Goal: Contribute content: Add original content to the website for others to see

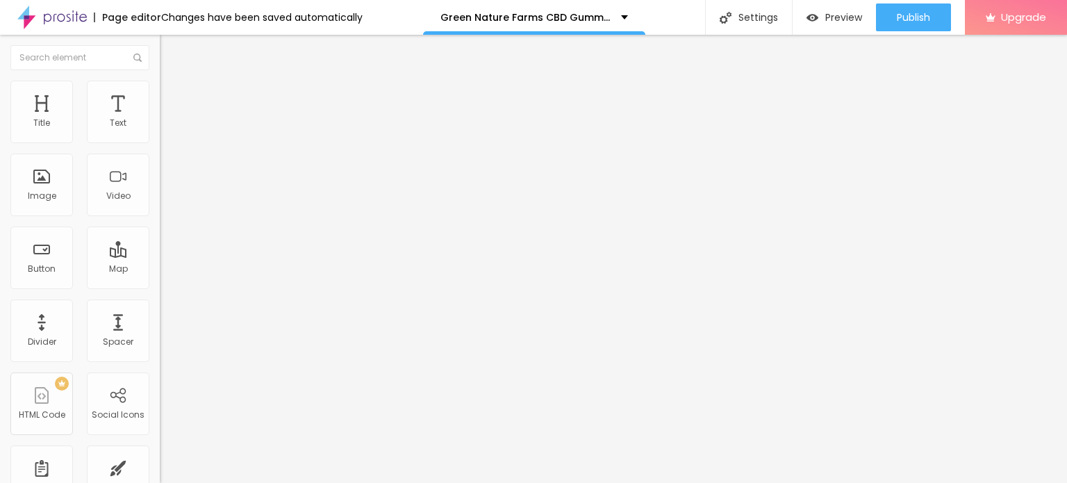
click at [160, 119] on span "Add image" at bounding box center [188, 114] width 57 height 12
click at [160, 91] on li "Style" at bounding box center [240, 88] width 160 height 14
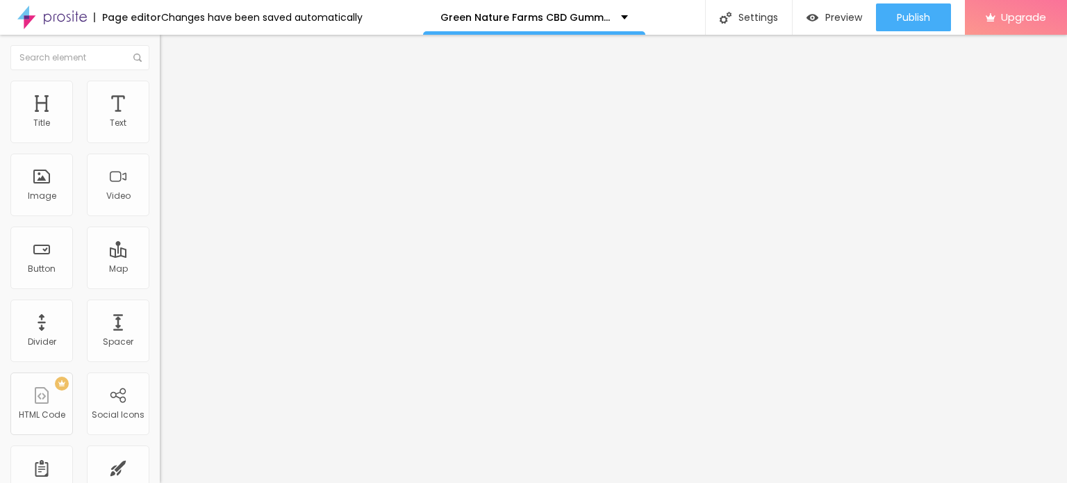
type input "65"
type input "55"
type input "50"
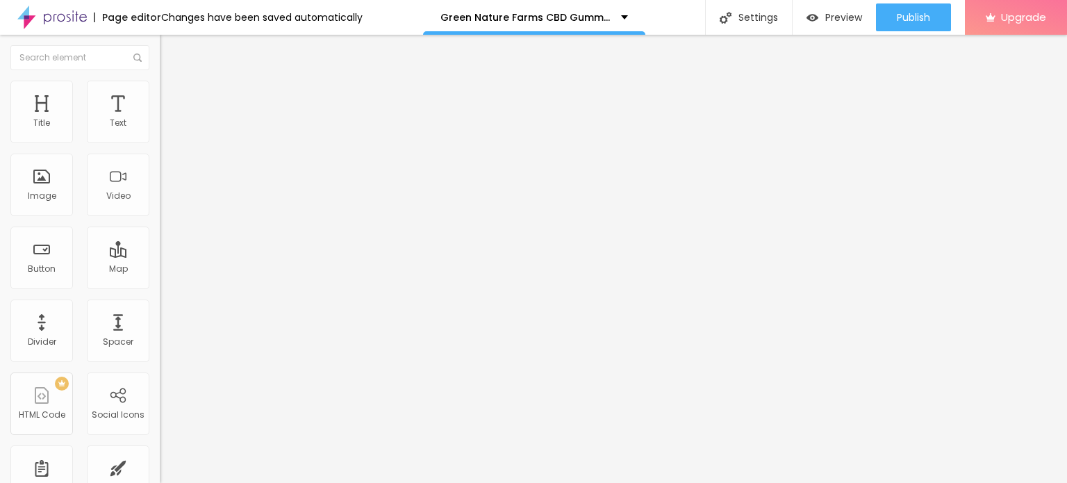
type input "50"
type input "45"
type input "40"
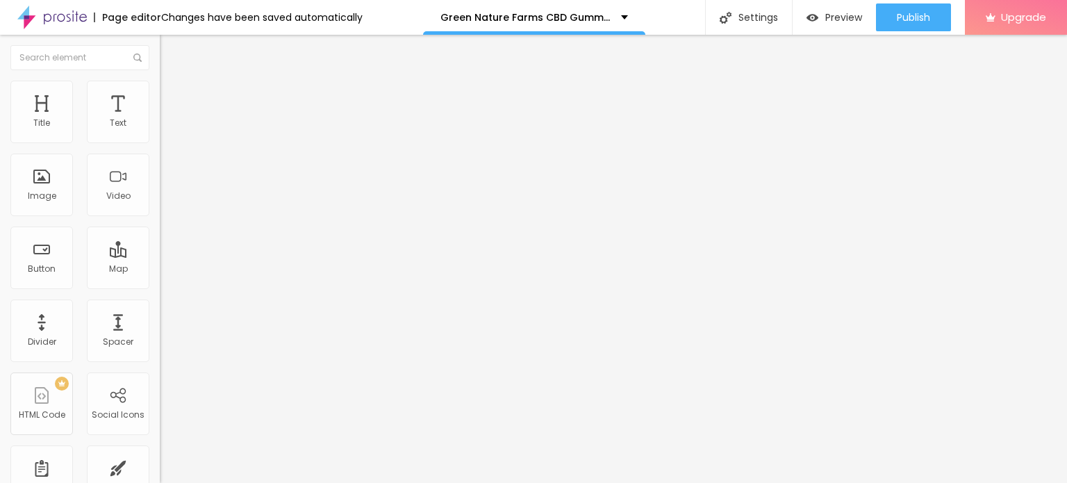
type input "35"
type input "30"
type input "25"
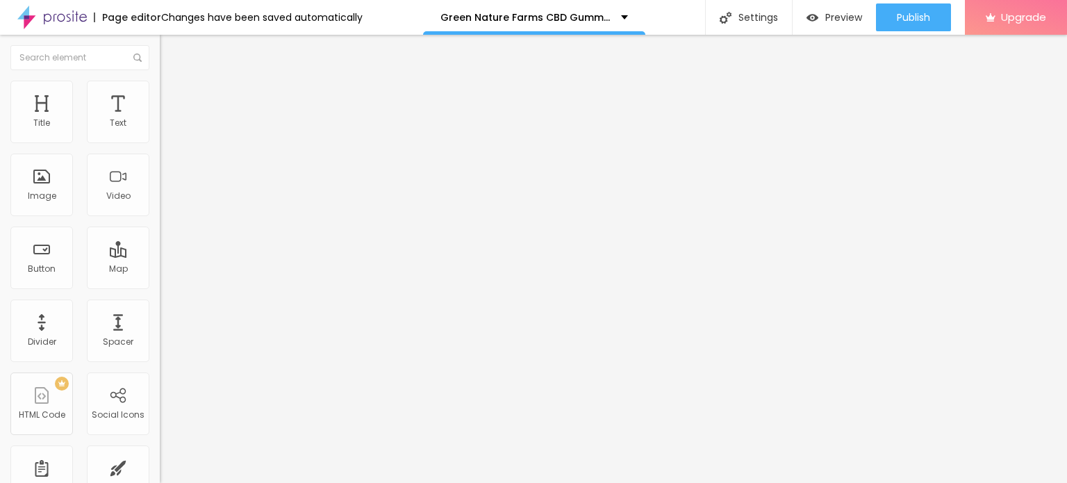
type input "25"
type input "30"
type input "35"
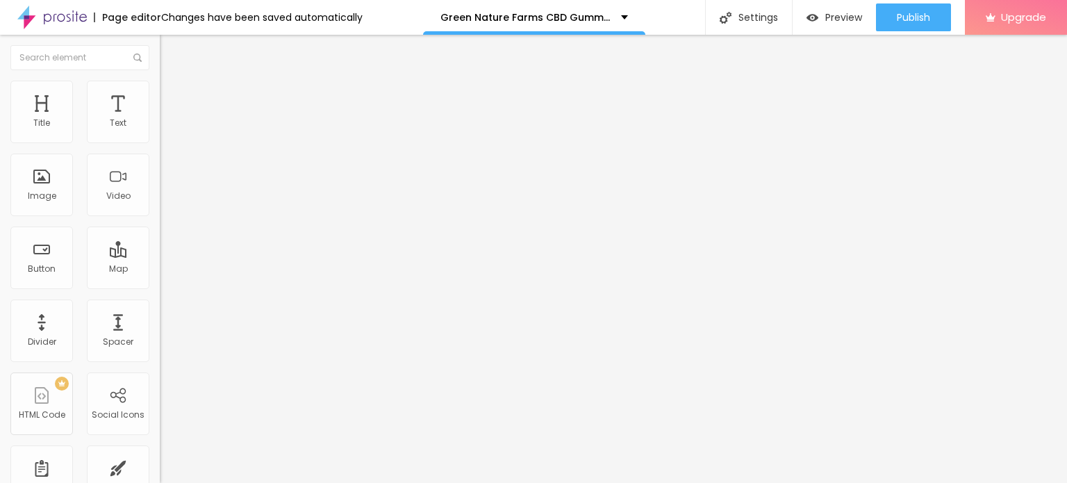
type input "40"
drag, startPoint x: 144, startPoint y: 149, endPoint x: 56, endPoint y: 144, distance: 89.1
type input "40"
click at [160, 142] on input "range" at bounding box center [205, 136] width 90 height 11
click at [160, 131] on input "Click me" at bounding box center [243, 124] width 167 height 14
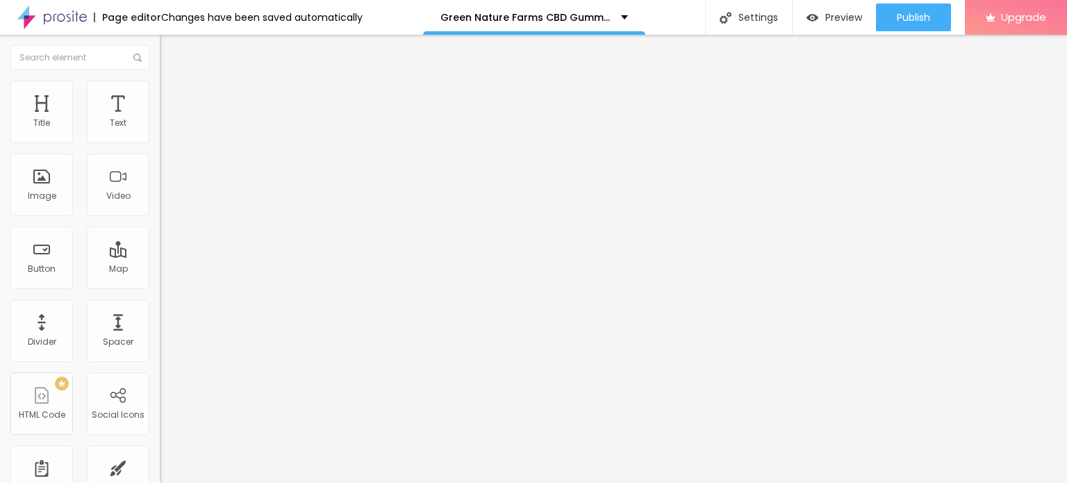
click at [160, 131] on input "Click me" at bounding box center [243, 124] width 167 height 14
paste input "😍👇SHOP NOW😍👇"
type input "😍👇SHOP NOW😍👇"
click at [160, 284] on input "https://" at bounding box center [243, 279] width 167 height 14
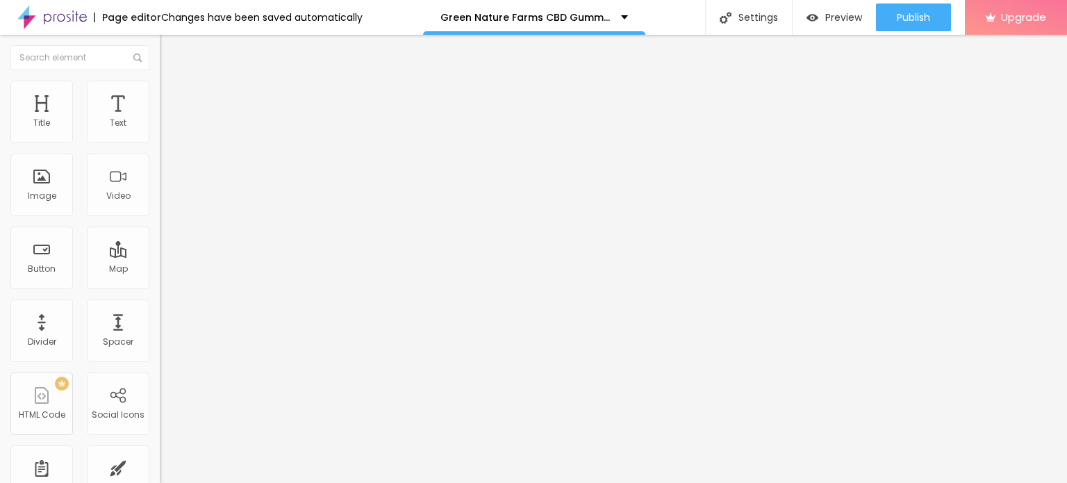
click at [160, 284] on input "https://" at bounding box center [243, 279] width 167 height 14
paste input "sites.google.com/view/greennaturefarmscbdgummiesus/"
type input "https://sites.google.com/view/greennaturefarmscbdgummiesus/"
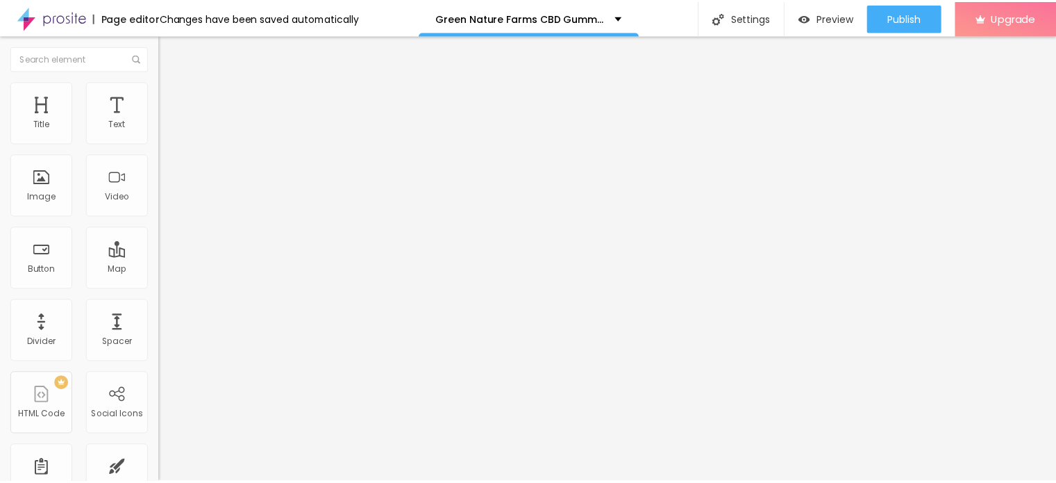
scroll to position [0, 0]
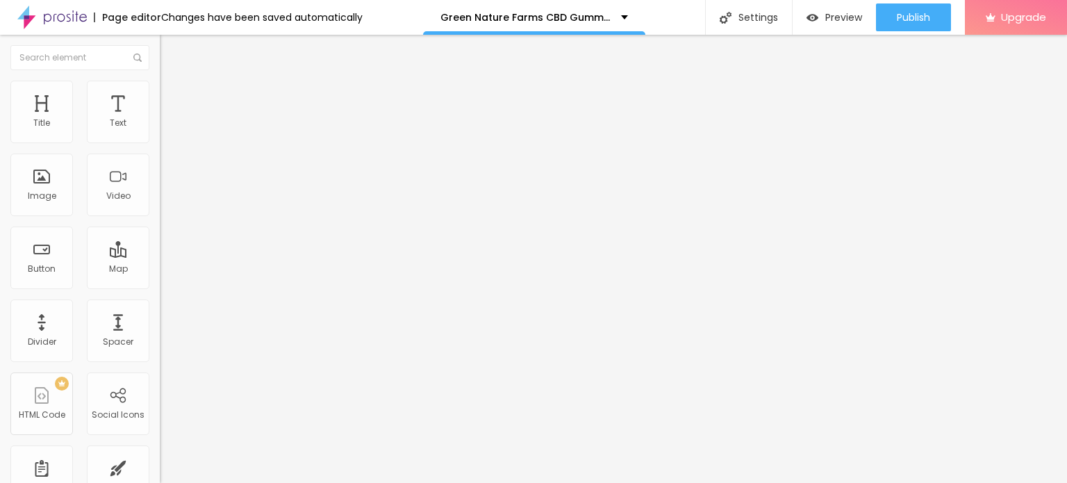
click at [167, 200] on icon "button" at bounding box center [170, 197] width 6 height 6
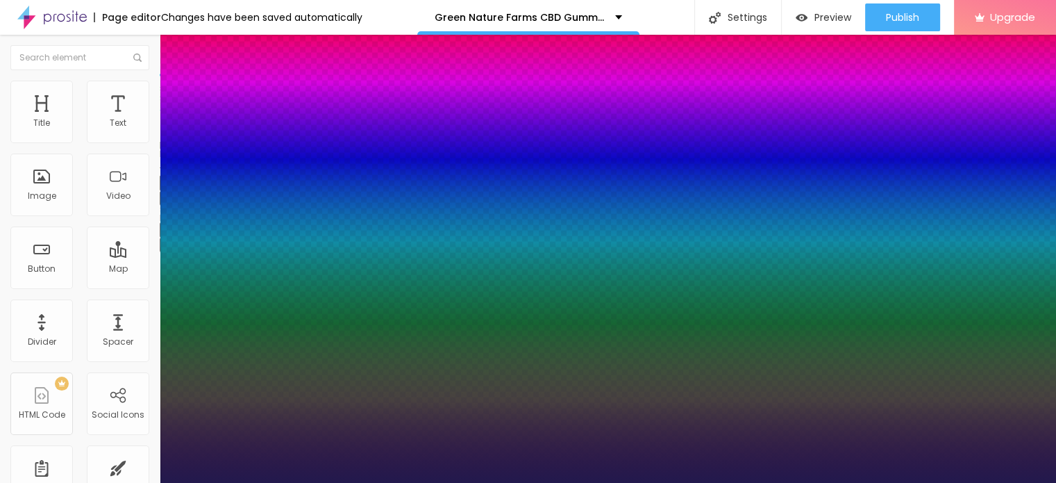
type input "1"
type input "35"
type input "1"
type input "50"
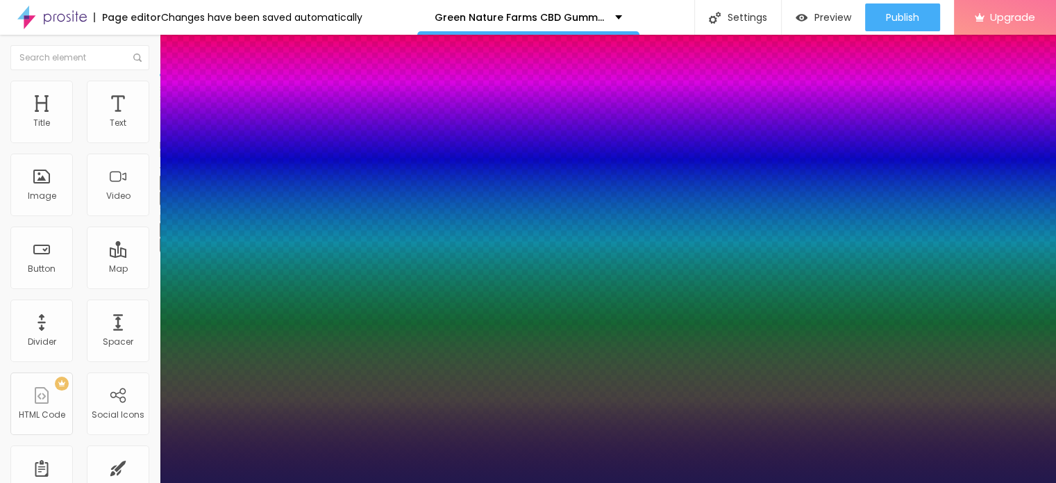
type input "50"
type input "1"
type input "56"
type input "1"
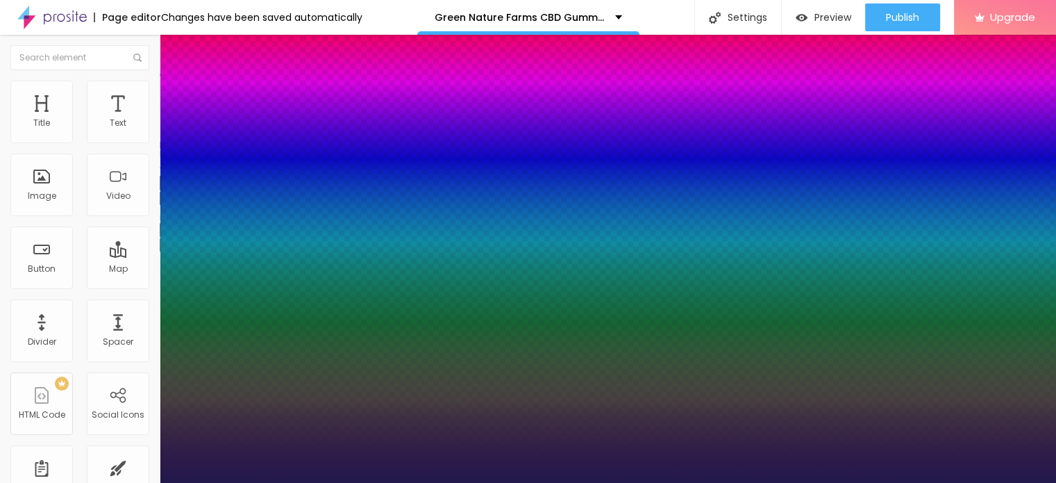
type input "57"
type input "1"
type input "59"
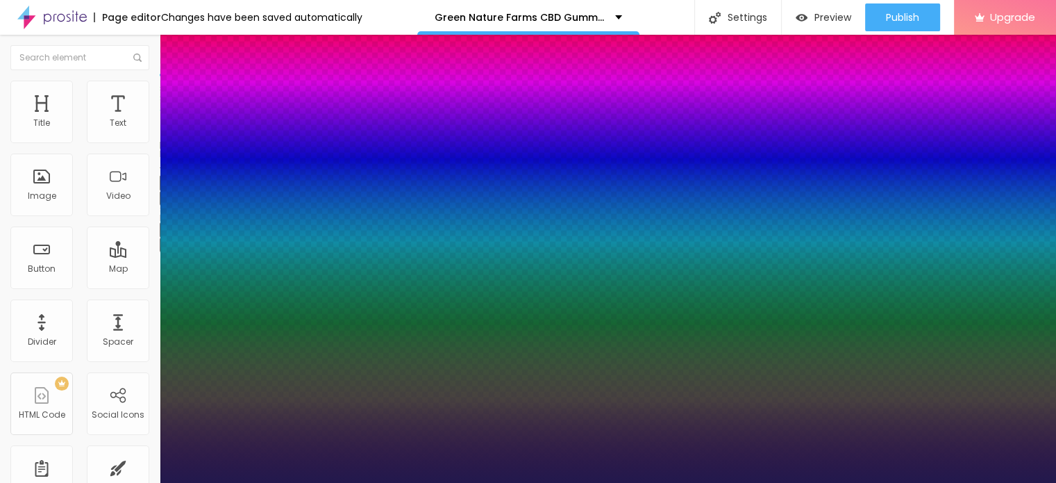
type input "1"
type input "60"
type input "1"
type input "62"
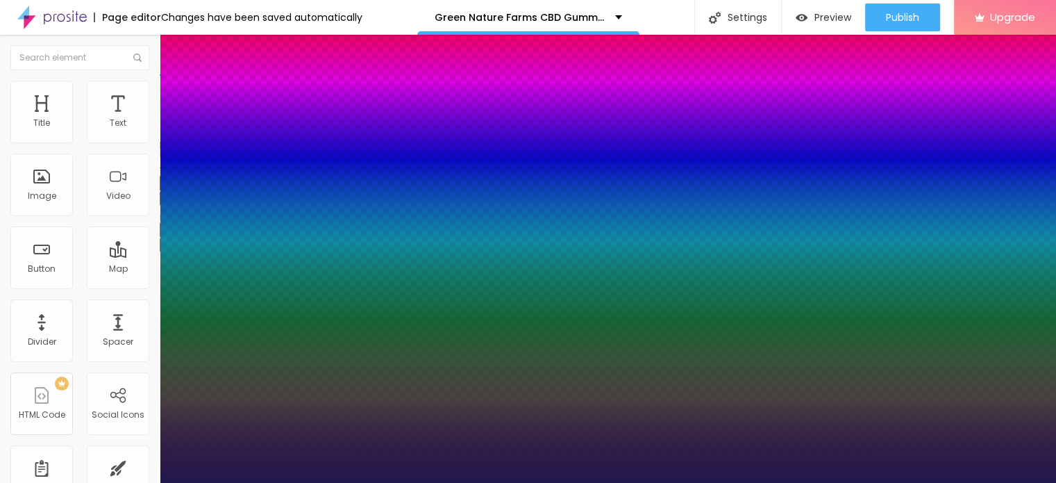
type input "62"
type input "1"
type input "63"
type input "1"
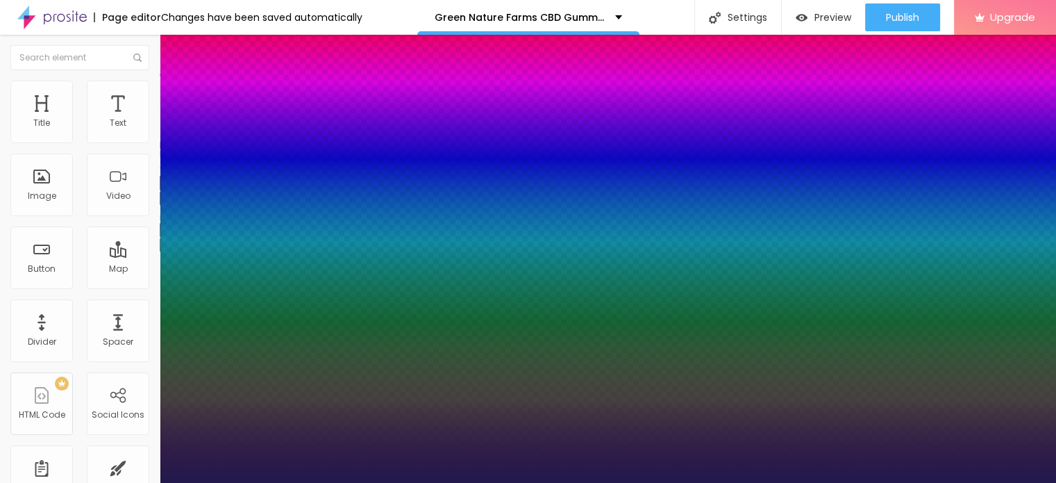
type input "64"
type input "1"
type input "65"
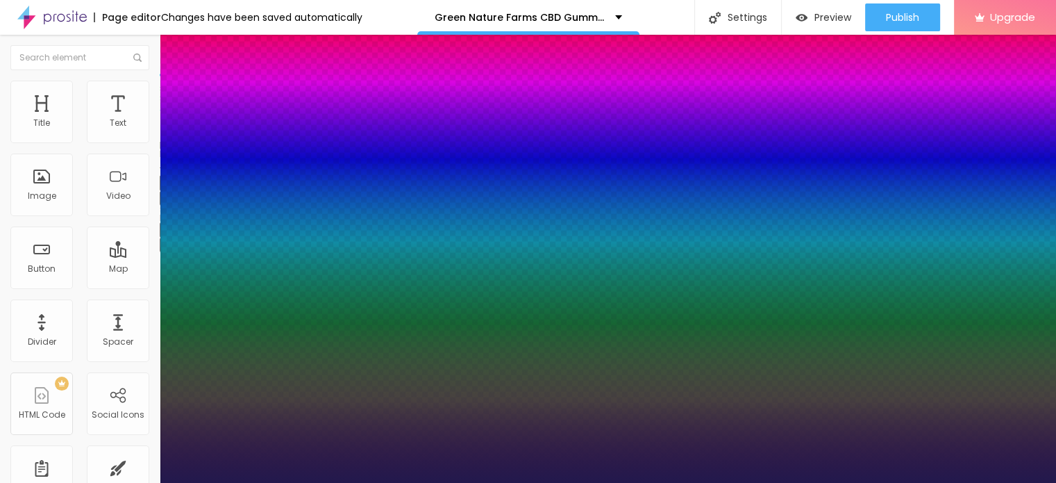
type input "1"
type input "67"
type input "1"
type input "71"
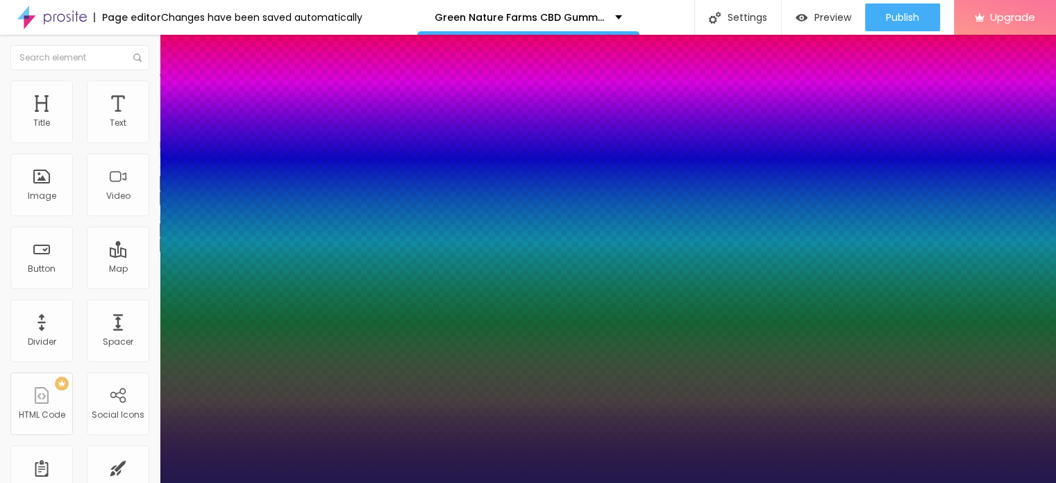
type input "71"
type input "1"
type input "72"
type input "1"
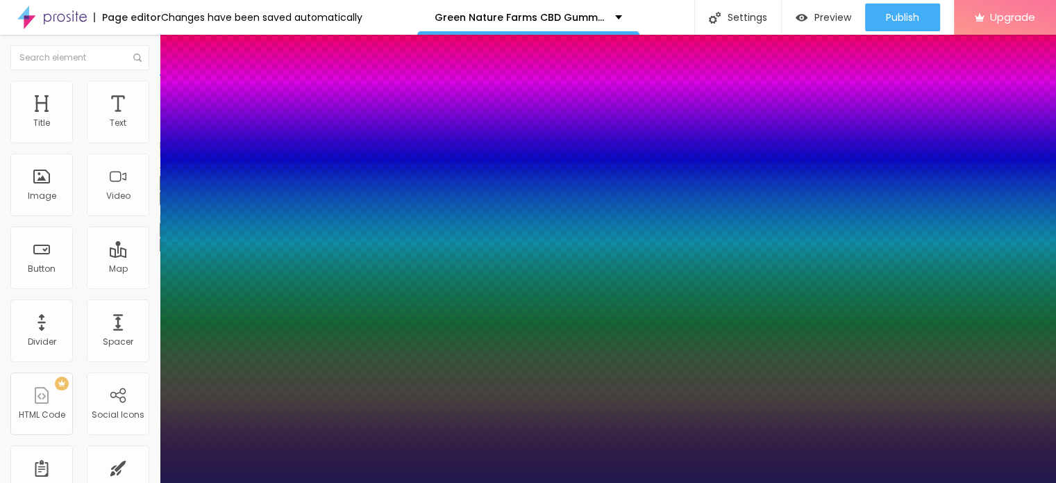
type input "73"
type input "1"
type input "74"
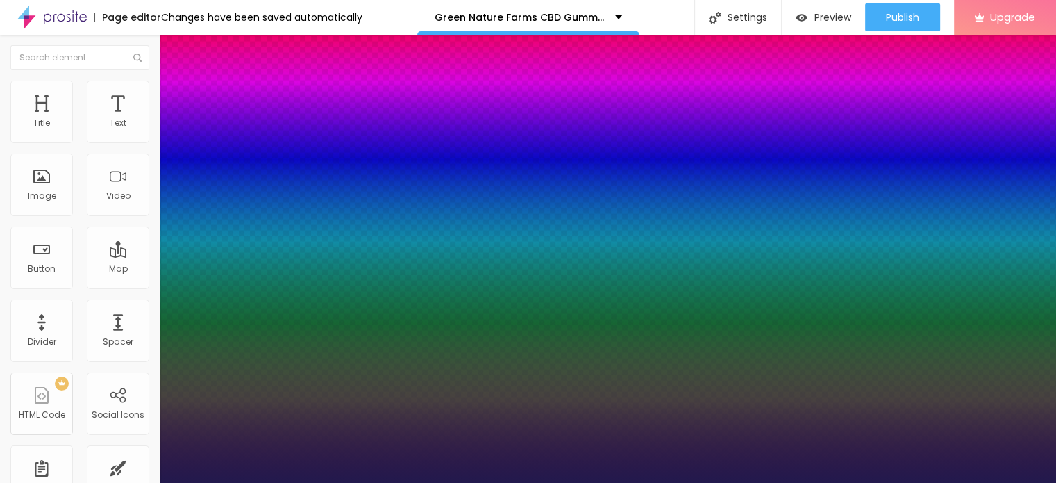
type input "1"
type input "75"
type input "1"
type input "76"
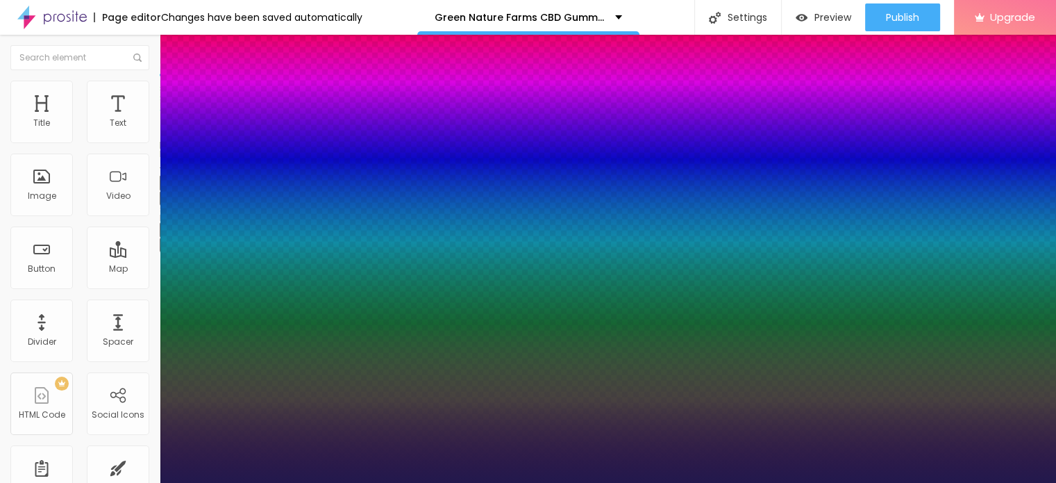
type input "76"
type input "1"
type input "77"
type input "1"
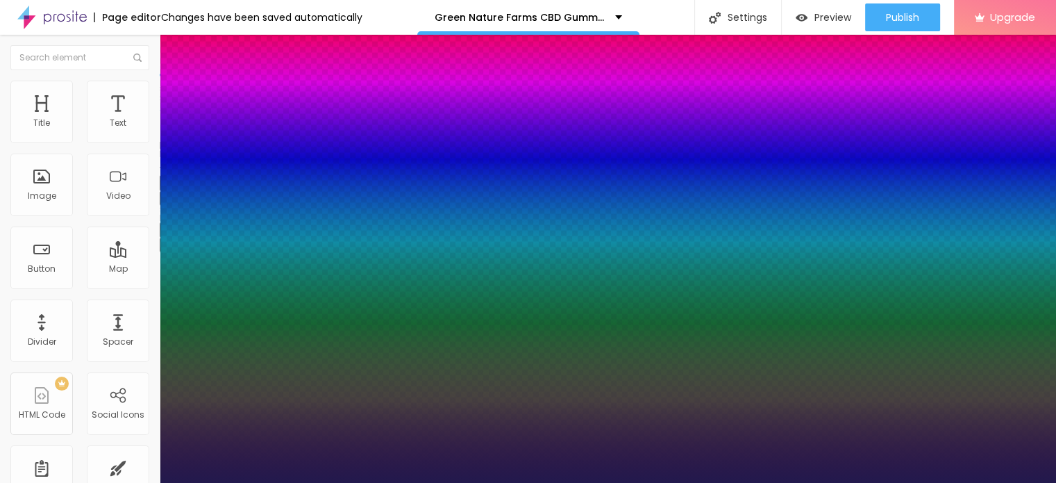
type input "78"
type input "1"
type input "80"
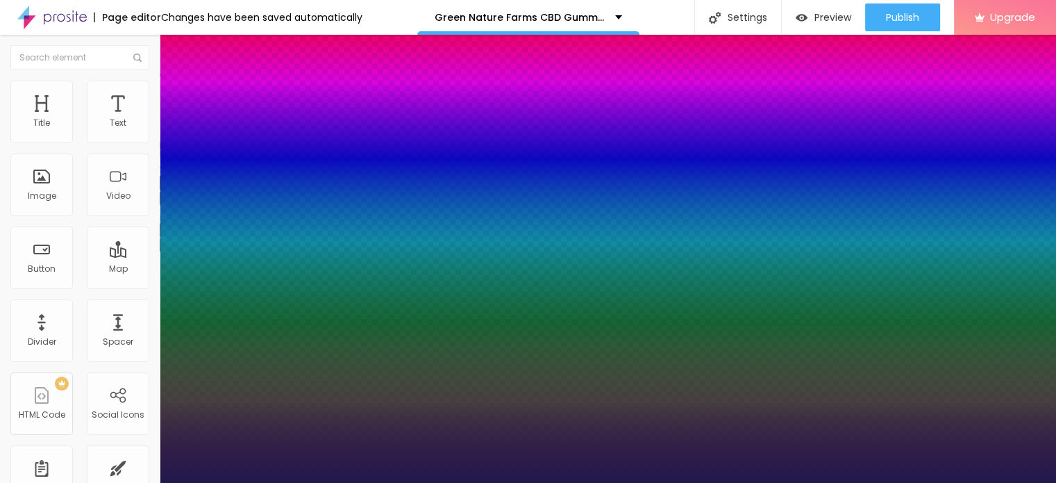
type input "1"
type input "81"
type input "1"
type input "82"
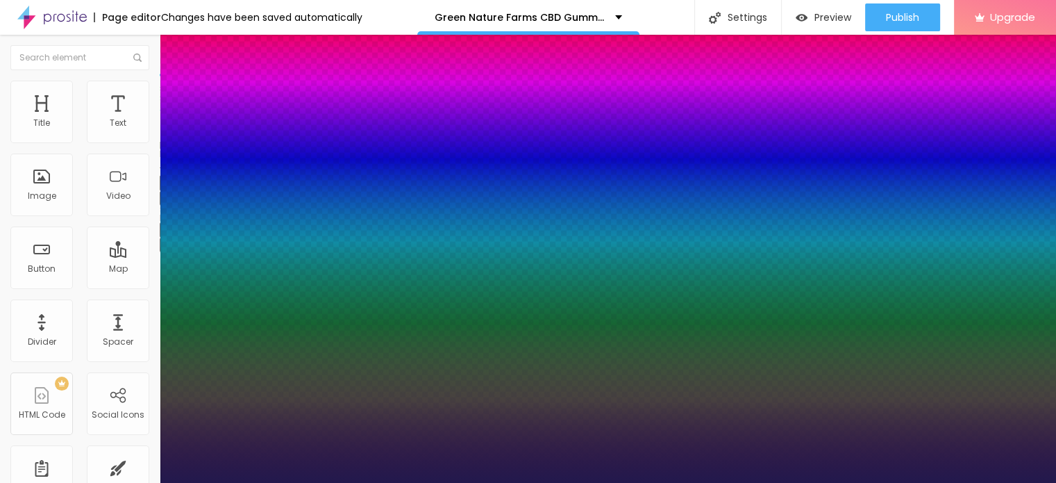
type input "82"
type input "1"
type input "83"
type input "1"
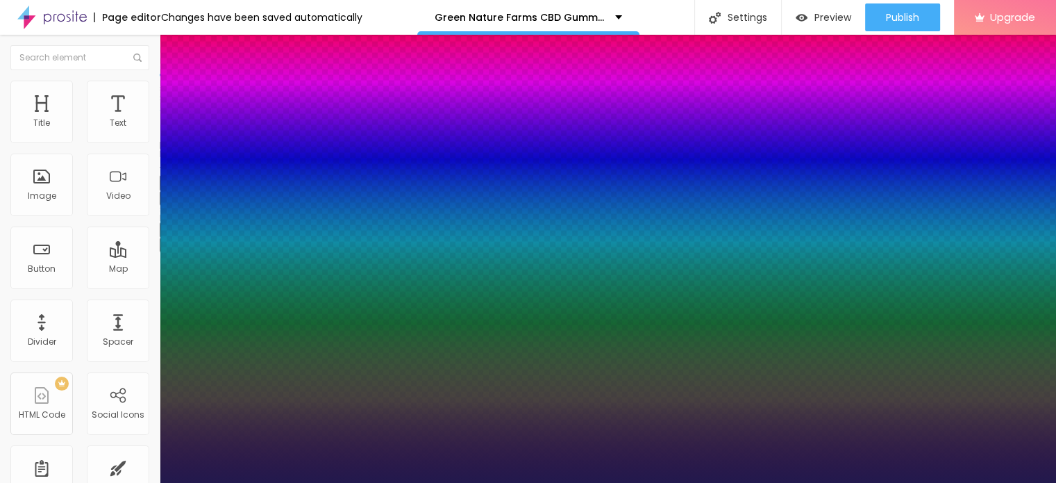
type input "84"
type input "1"
type input "86"
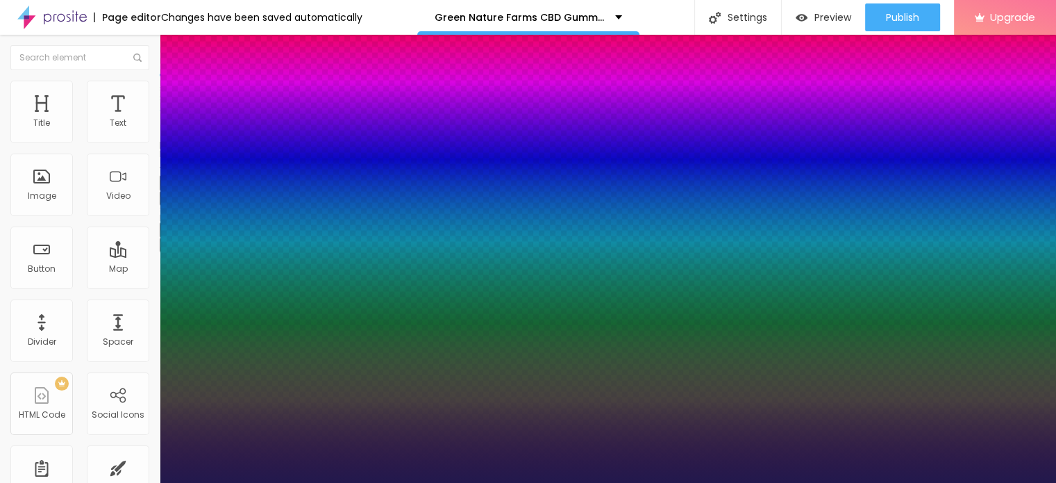
type input "1"
type input "87"
type input "1"
type input "88"
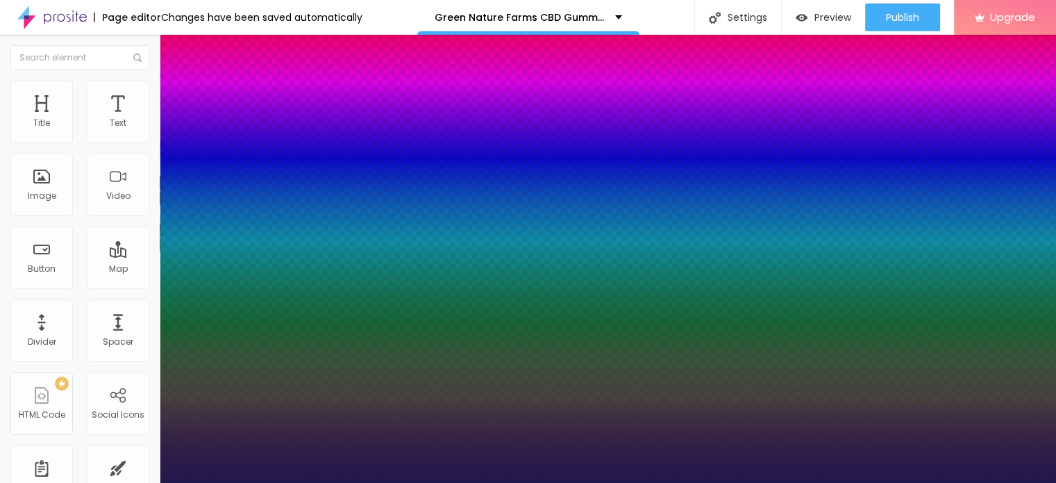
type input "88"
type input "1"
type input "89"
type input "1"
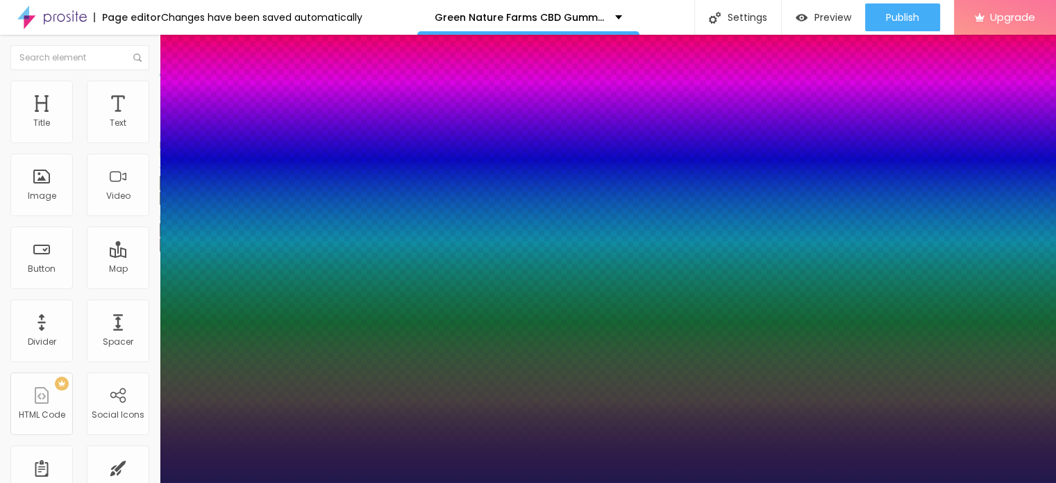
type input "90"
type input "1"
type input "98"
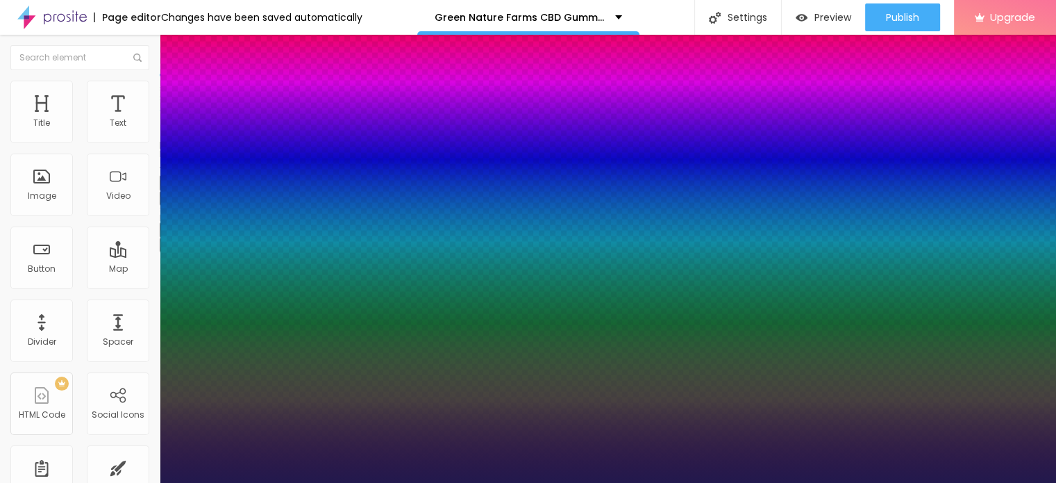
type input "1"
type input "99"
type input "1"
type input "100"
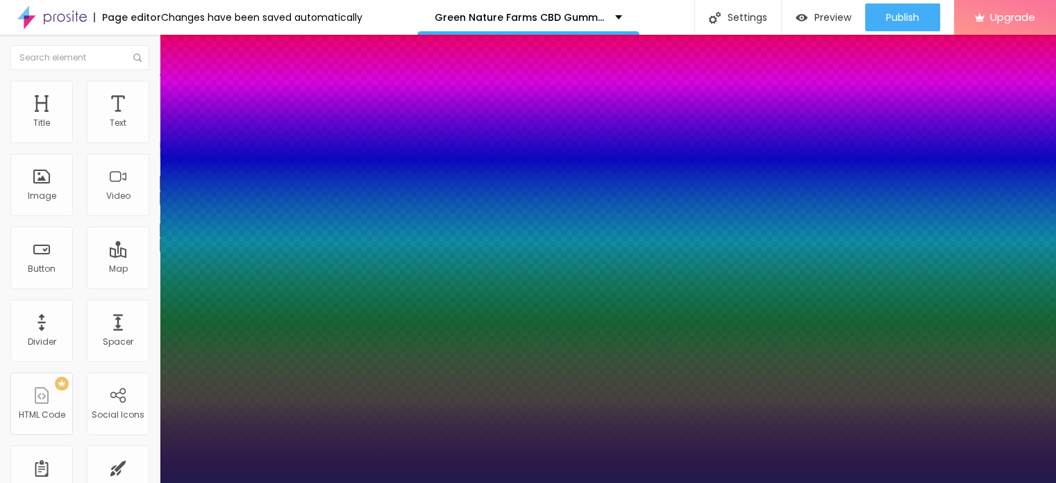
type input "100"
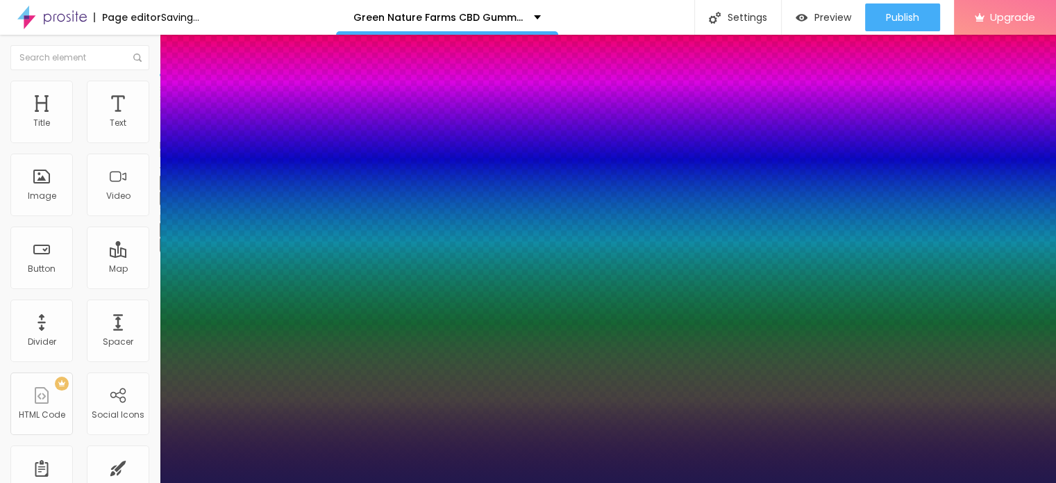
type input "1"
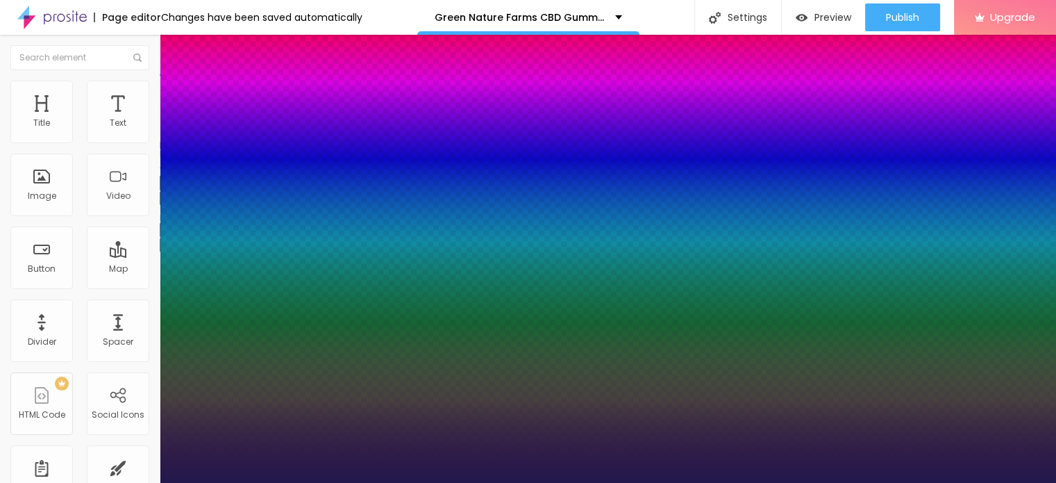
drag, startPoint x: 189, startPoint y: 387, endPoint x: 304, endPoint y: 401, distance: 116.1
type input "100"
click at [444, 482] on div at bounding box center [528, 483] width 1056 height 0
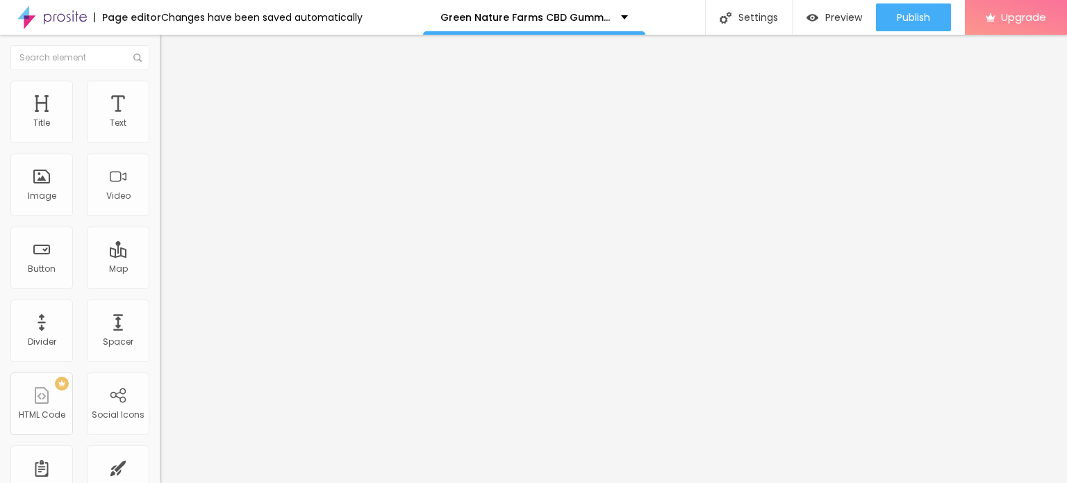
click at [165, 248] on icon "button" at bounding box center [169, 244] width 8 height 8
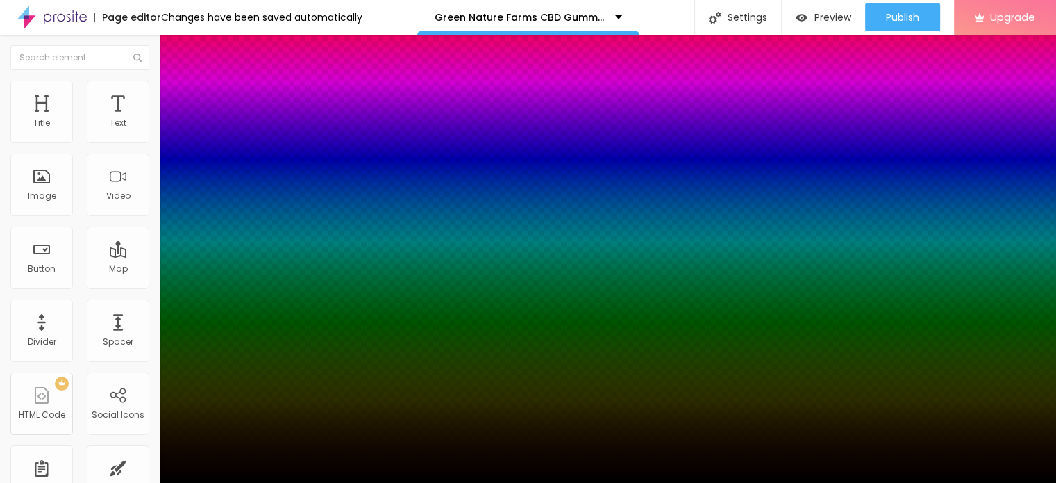
click at [238, 439] on div at bounding box center [528, 241] width 1056 height 483
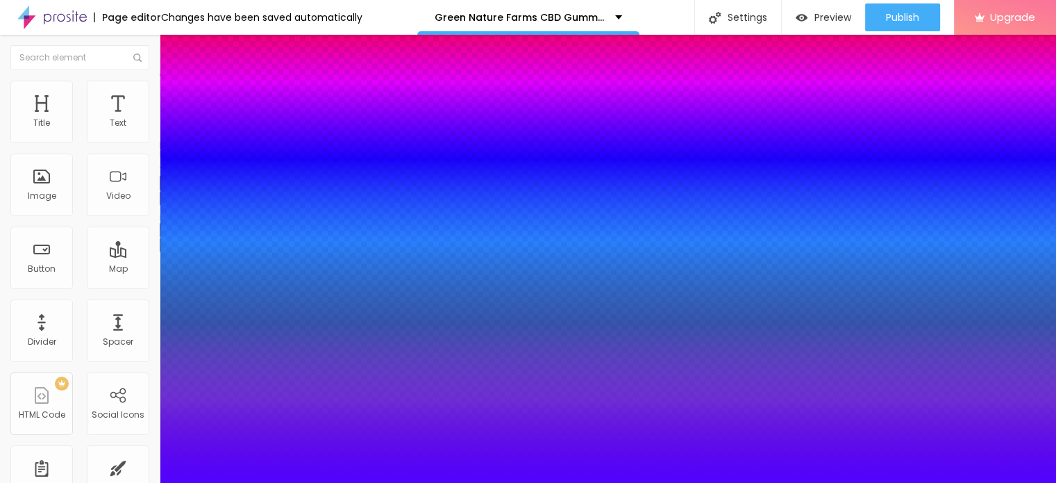
type input "#5001FE"
drag, startPoint x: 222, startPoint y: 415, endPoint x: 229, endPoint y: 409, distance: 8.9
click at [229, 409] on div at bounding box center [528, 241] width 1056 height 483
click at [247, 482] on div at bounding box center [528, 491] width 1056 height 0
click at [297, 482] on div at bounding box center [528, 483] width 1056 height 0
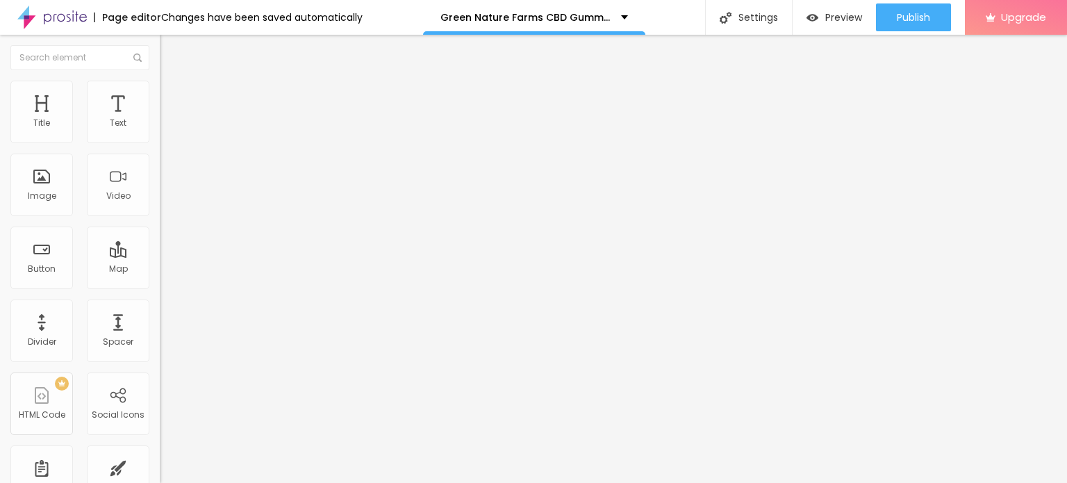
click at [167, 247] on icon "button" at bounding box center [170, 244] width 6 height 6
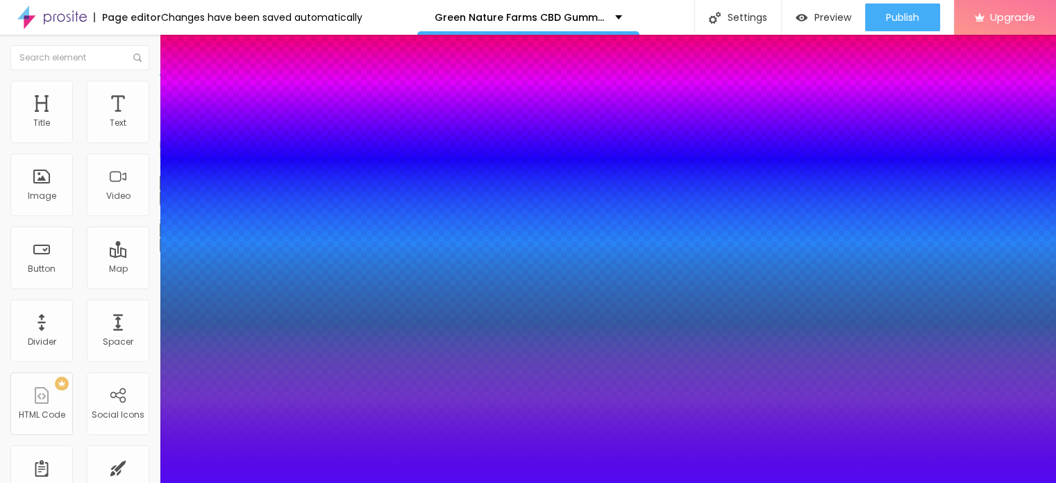
type input "#4D00F6"
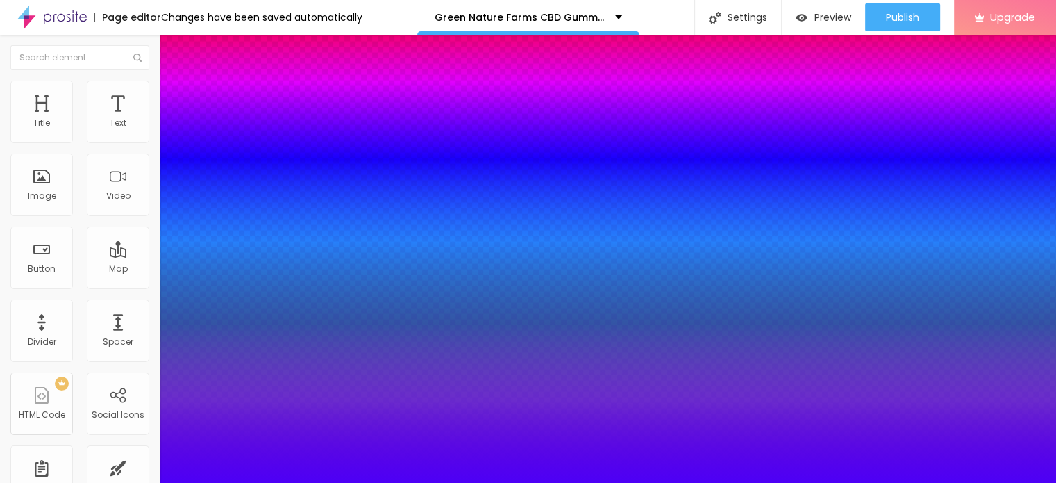
drag, startPoint x: 218, startPoint y: 421, endPoint x: 231, endPoint y: 413, distance: 14.7
click at [293, 482] on div at bounding box center [528, 483] width 1056 height 0
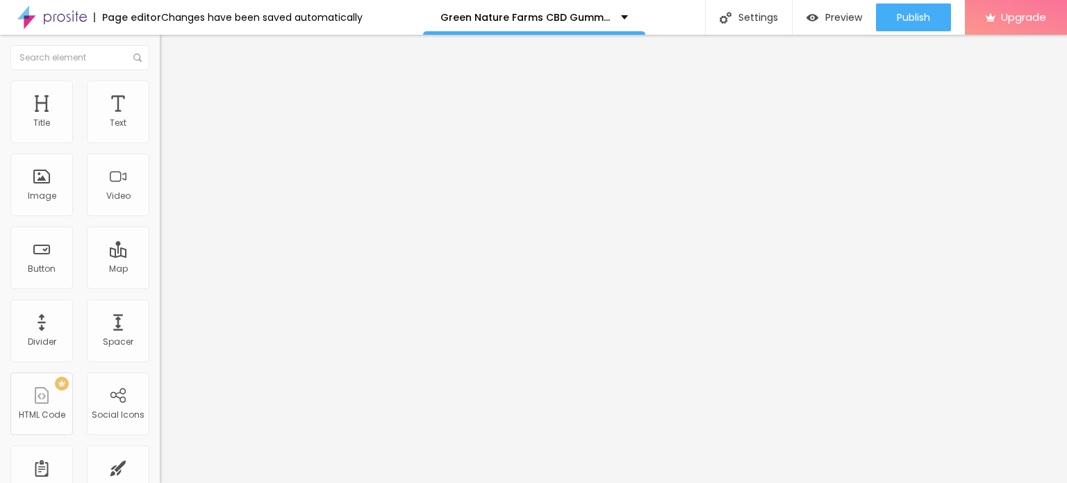
click at [165, 201] on icon "button" at bounding box center [169, 197] width 8 height 8
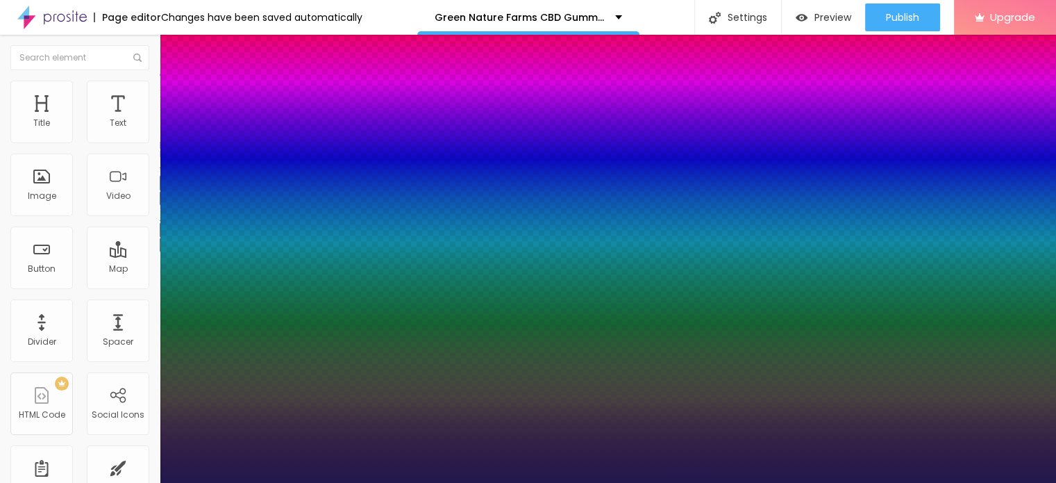
type input "1"
type input "87"
type input "1"
type input "81"
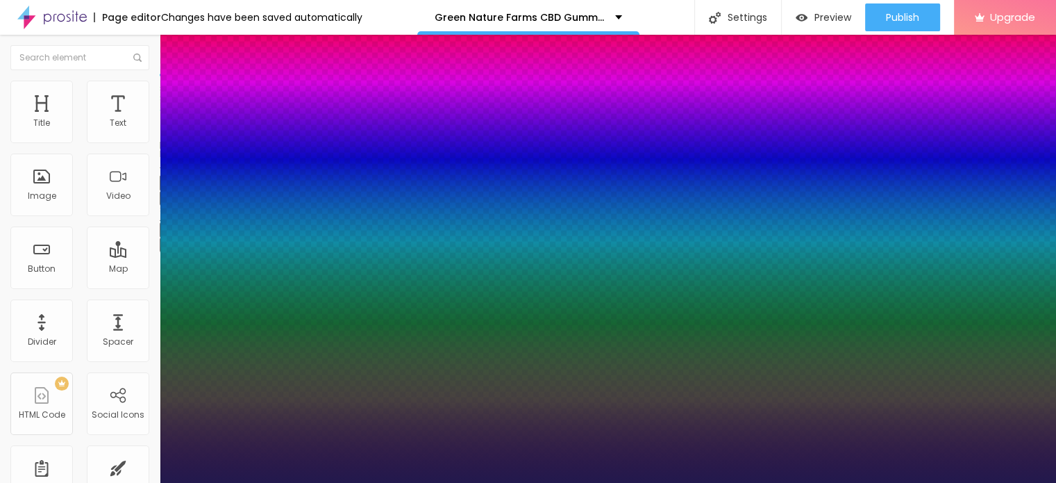
type input "81"
type input "1"
type input "76"
type input "1"
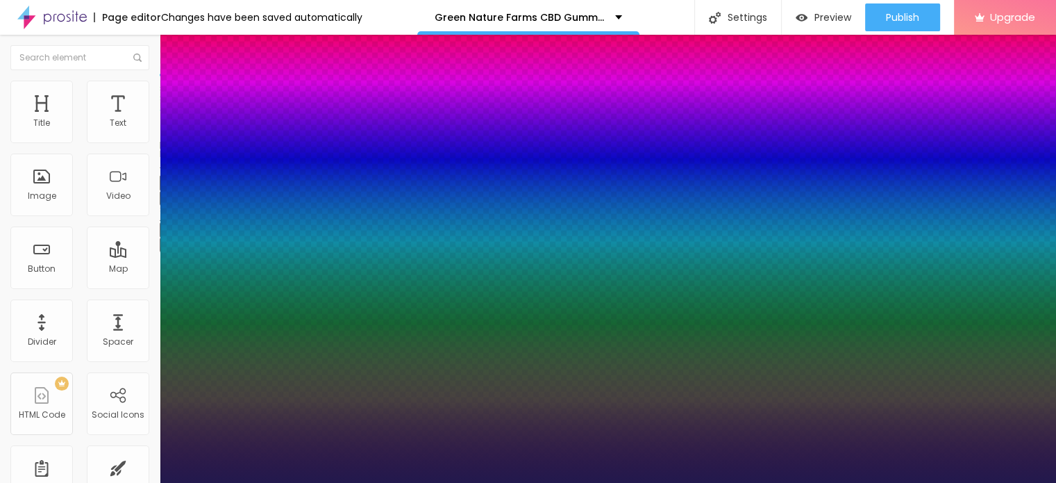
type input "71"
type input "1"
type input "67"
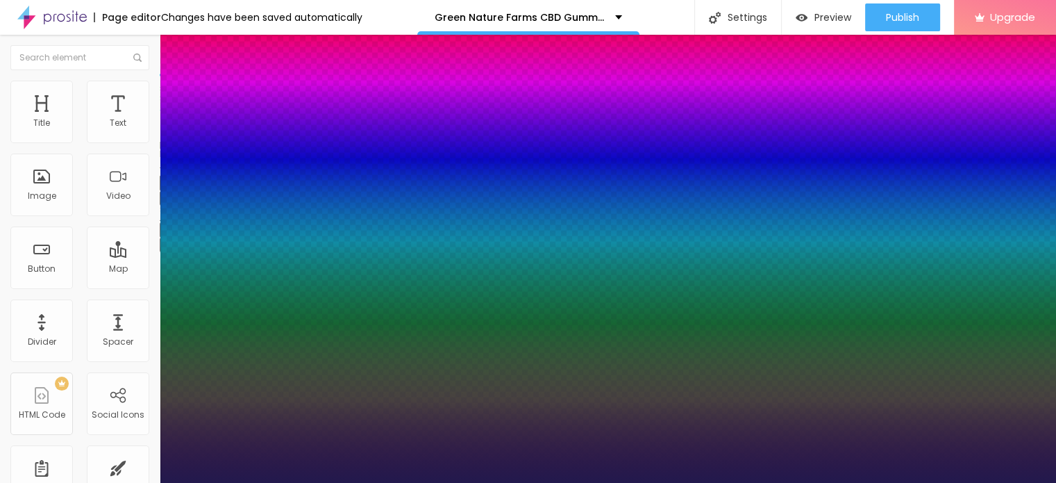
type input "1"
type input "63"
type input "1"
type input "61"
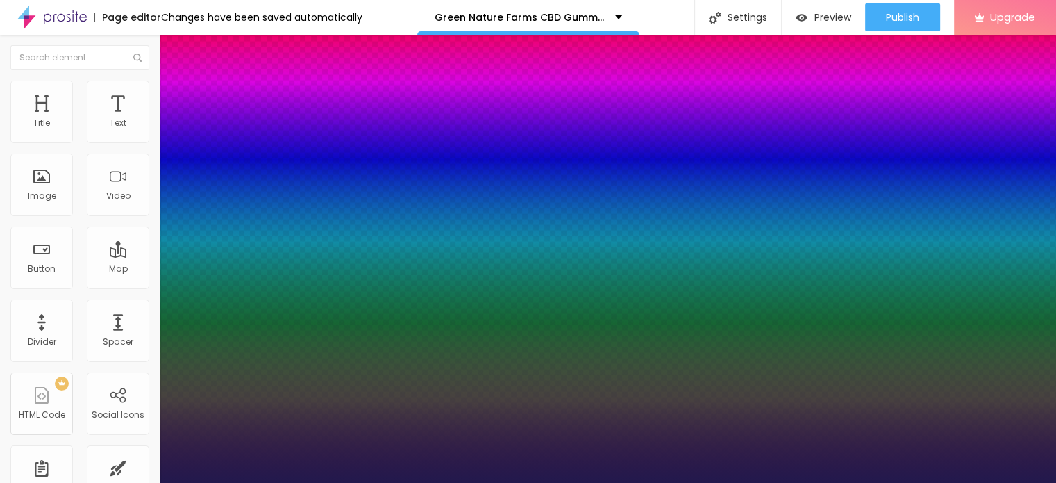
type input "61"
type input "1"
type input "56"
type input "1"
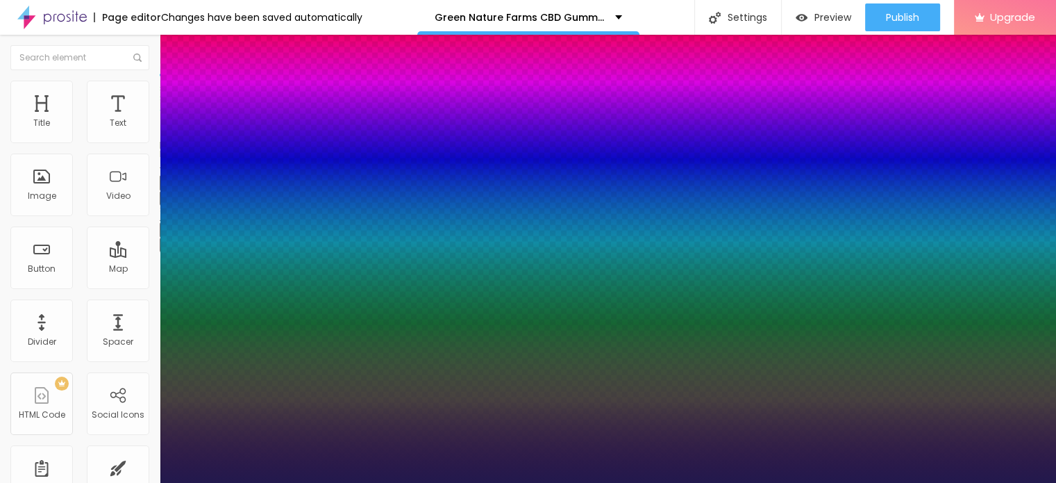
type input "53"
type input "1"
type input "47"
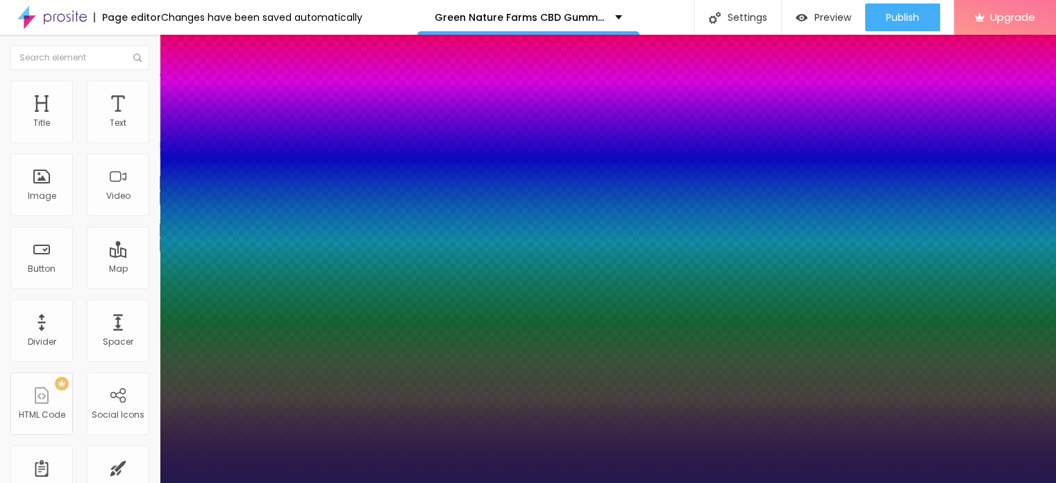
type input "1"
type input "46"
type input "1"
type input "45"
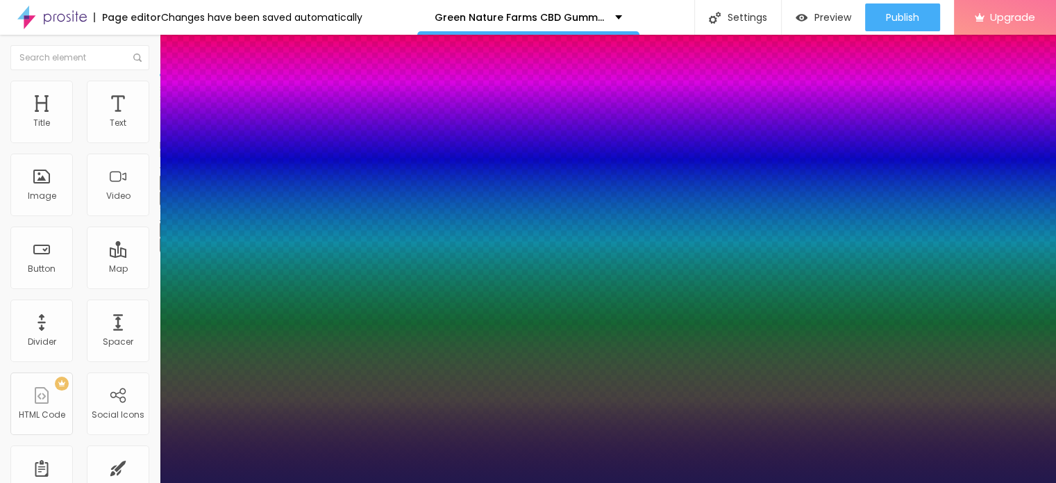
type input "45"
type input "1"
type input "44"
type input "1"
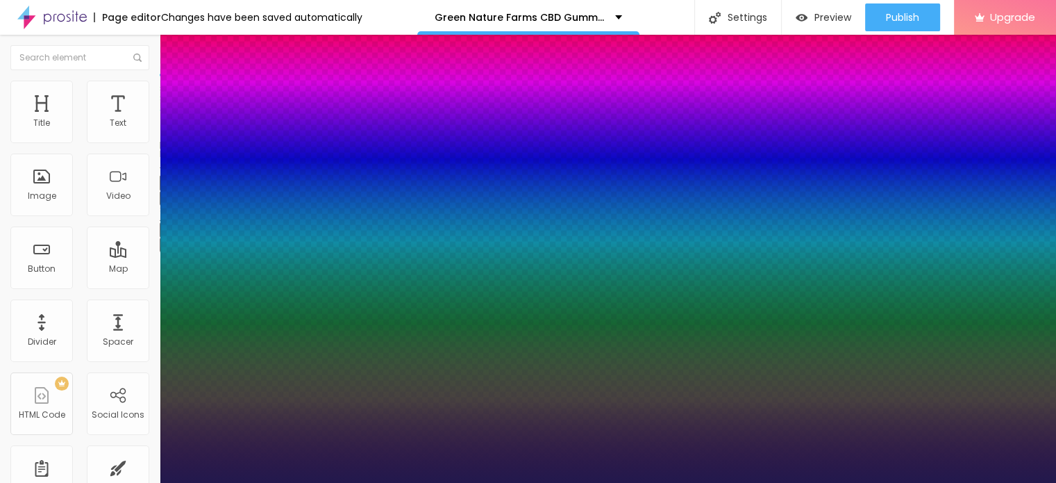
type input "43"
type input "1"
type input "41"
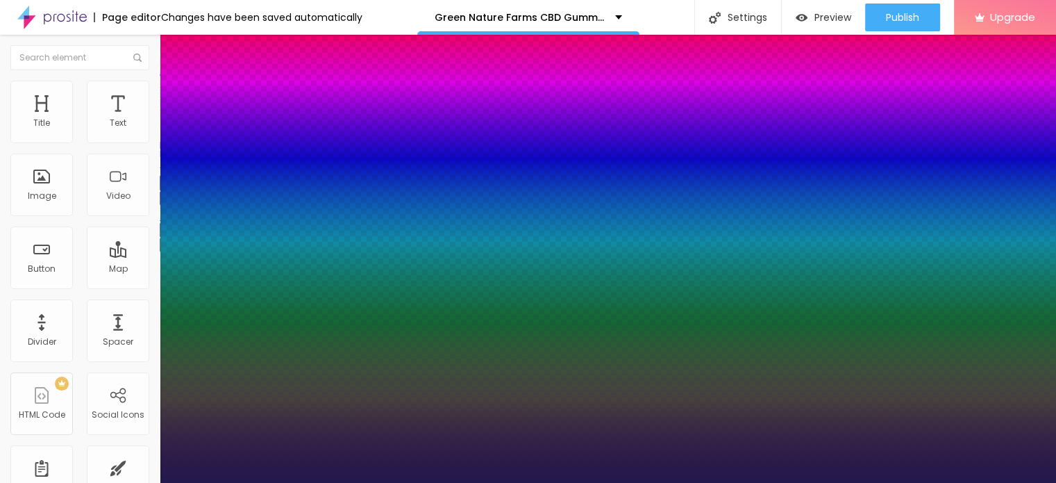
type input "1"
type input "40"
type input "1"
type input "39"
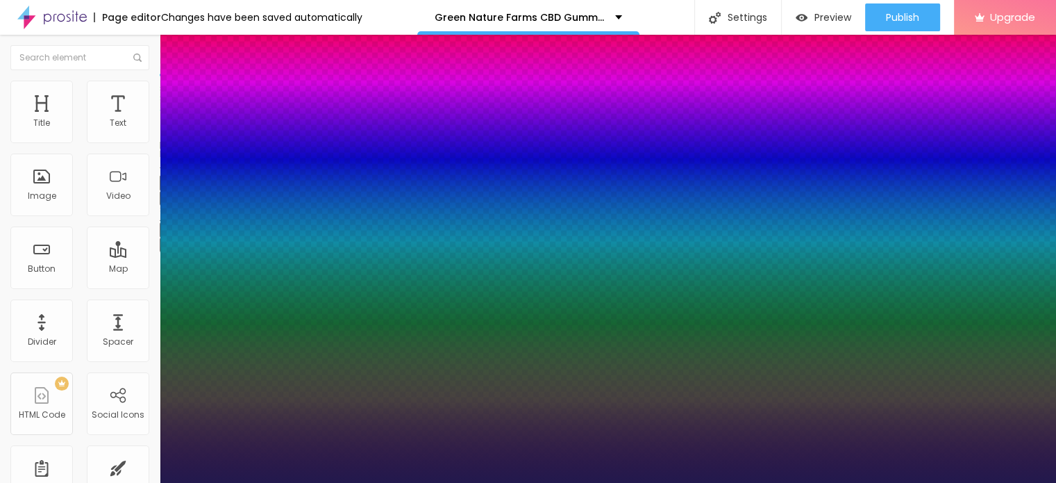
type input "39"
type input "1"
type input "38"
type input "1"
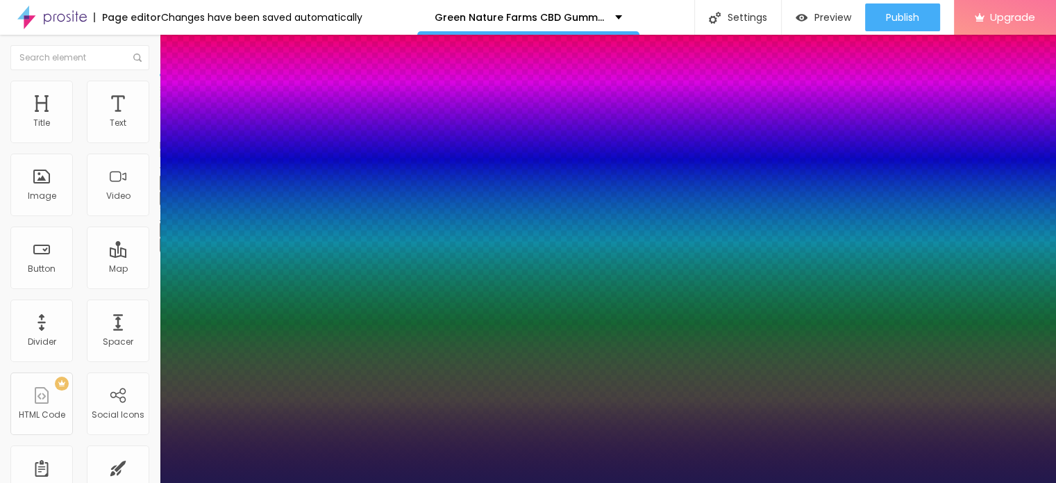
type input "39"
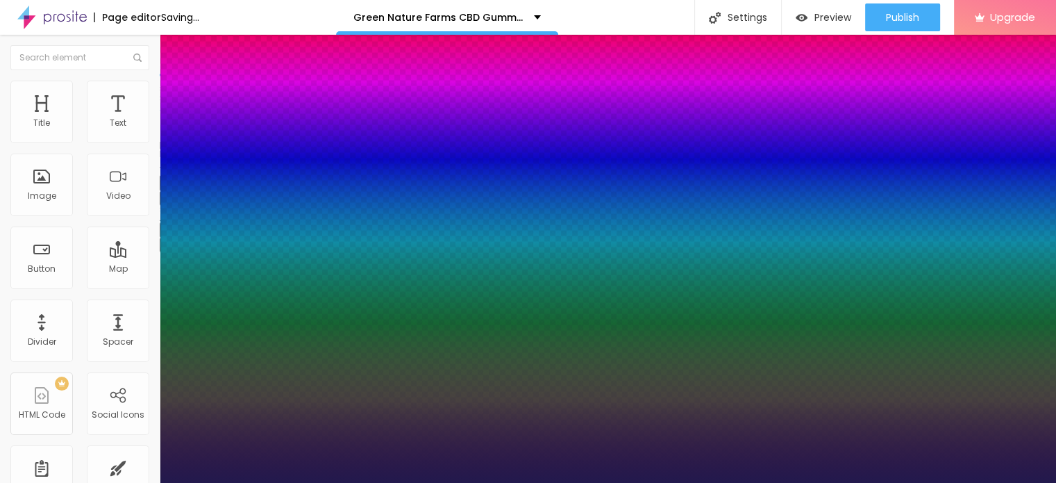
type input "1"
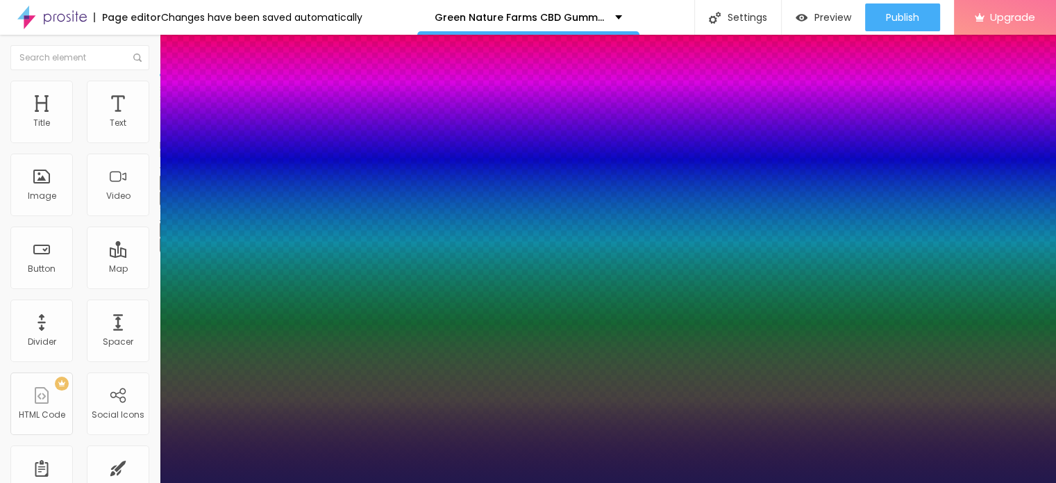
drag, startPoint x: 280, startPoint y: 392, endPoint x: 213, endPoint y: 388, distance: 67.5
type input "39"
click at [775, 482] on div at bounding box center [528, 483] width 1056 height 0
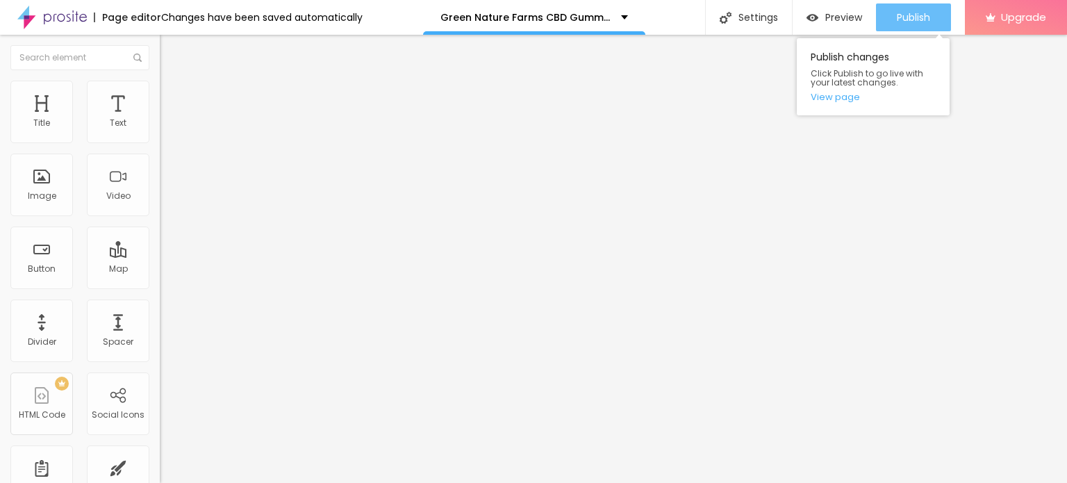
click at [903, 8] on div "Publish" at bounding box center [913, 17] width 33 height 28
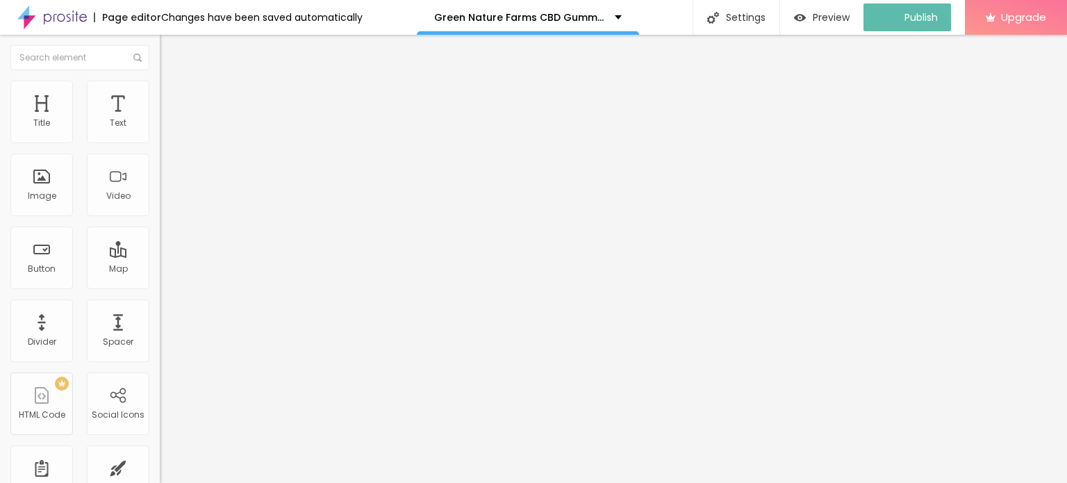
click at [49, 19] on img at bounding box center [51, 17] width 69 height 35
click at [160, 119] on span "Add image" at bounding box center [188, 114] width 57 height 12
click at [160, 131] on input "Click me" at bounding box center [243, 124] width 167 height 14
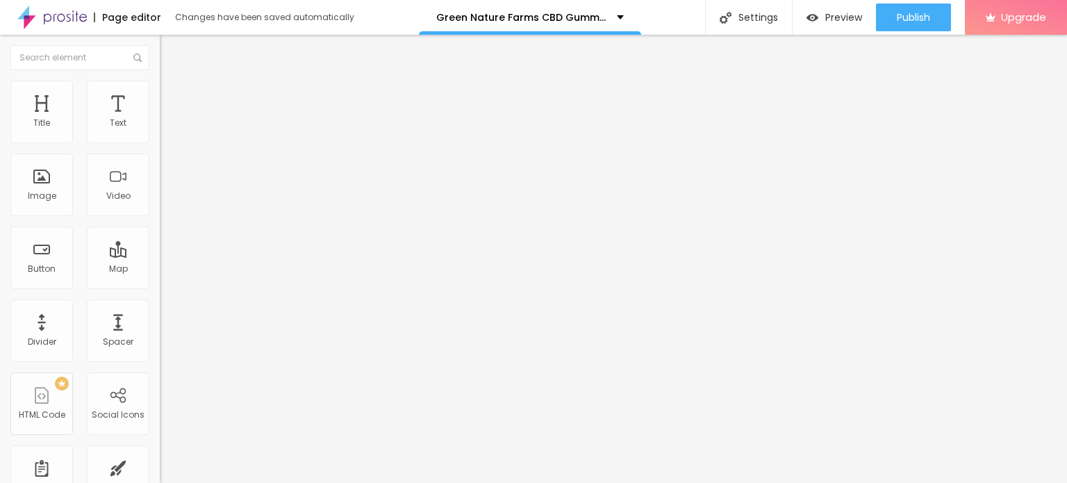
paste input "🤩𝐒𝐩𝐞𝐜𝐢𝐚𝐥 𝐏𝐫𝐢𝐜𝐞 𝗢𝐟𝐟𝐞𝐫 𝐂𝐡𝐞𝐜𝐤 𝐍𝐨𝐰 👉👉"
type input "🤩𝐒𝐩𝐞𝐜𝐢𝐚𝐥 𝐏𝐫𝐢𝐜𝐞 𝗢𝐟𝐟𝐞𝐫 𝐂𝐡𝐞𝐜𝐤 𝐍𝐨𝐰 👉👉"
click at [160, 286] on input "https://" at bounding box center [243, 279] width 167 height 14
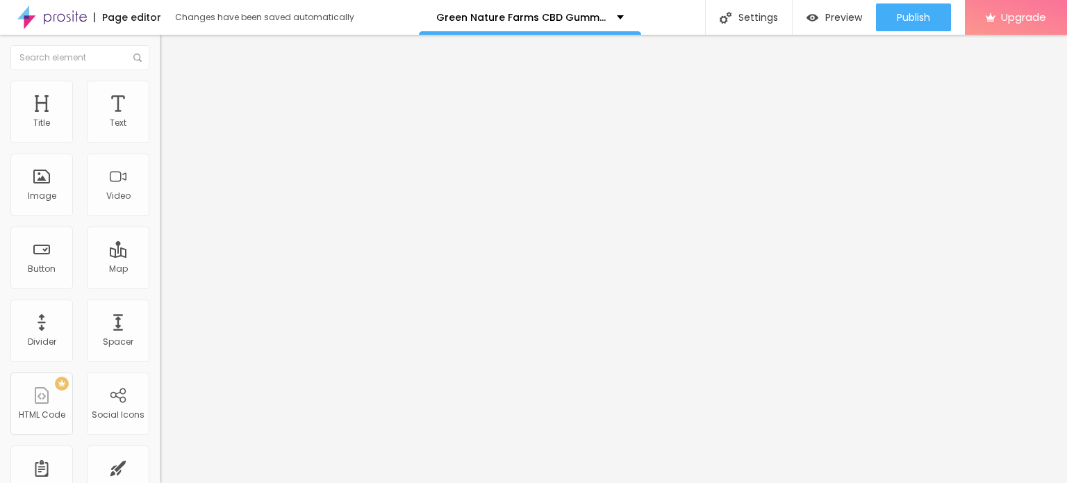
click at [160, 286] on input "https://" at bounding box center [243, 279] width 167 height 14
paste input "[DOMAIN_NAME][URL]"
type input "[URL][DOMAIN_NAME]"
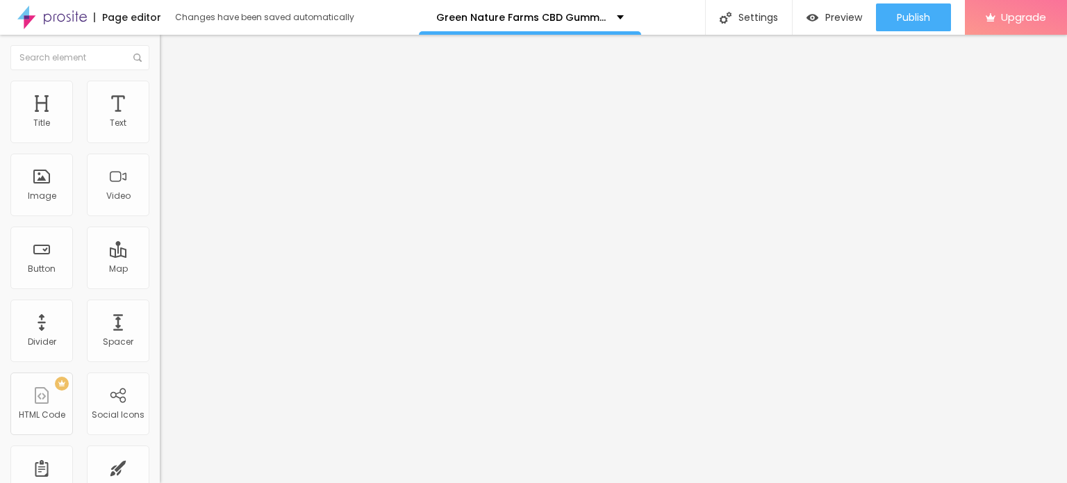
scroll to position [0, 0]
click at [170, 47] on img "button" at bounding box center [175, 50] width 11 height 11
click at [142, 140] on div "Title Text Image Video Button Map Divider Spacer PREMIUM HTML Code Social Icons…" at bounding box center [80, 409] width 160 height 656
click at [172, 96] on span "Style" at bounding box center [182, 90] width 20 height 12
type input "95"
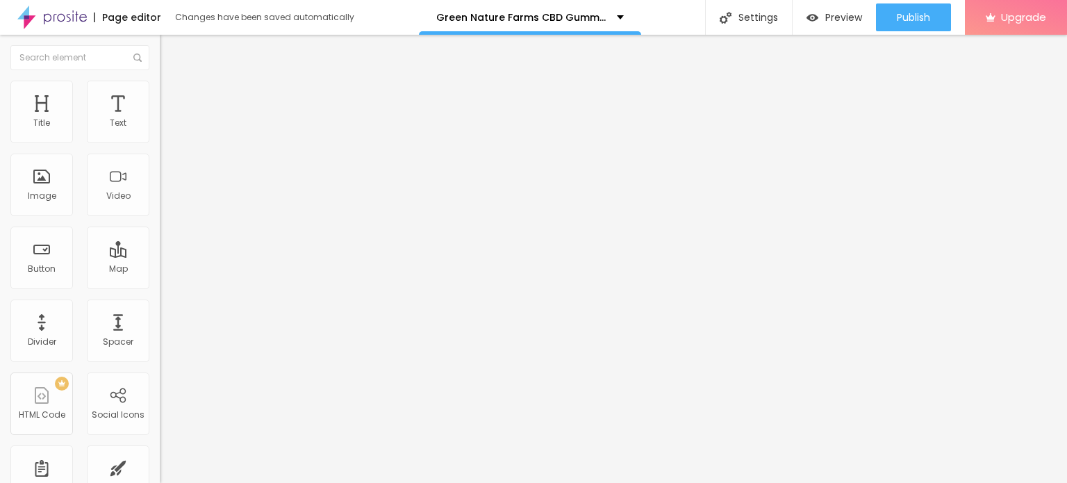
type input "95"
type input "85"
type input "80"
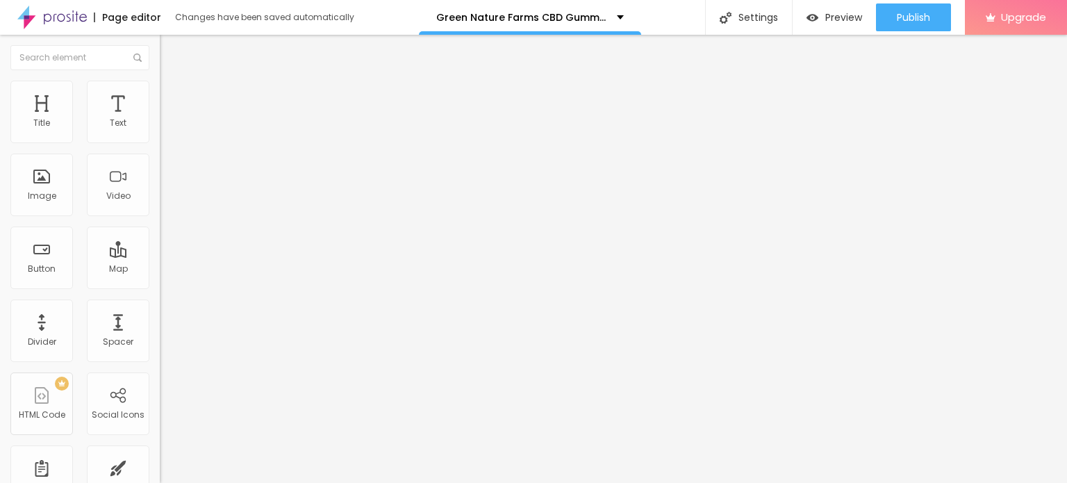
type input "75"
type input "70"
type input "65"
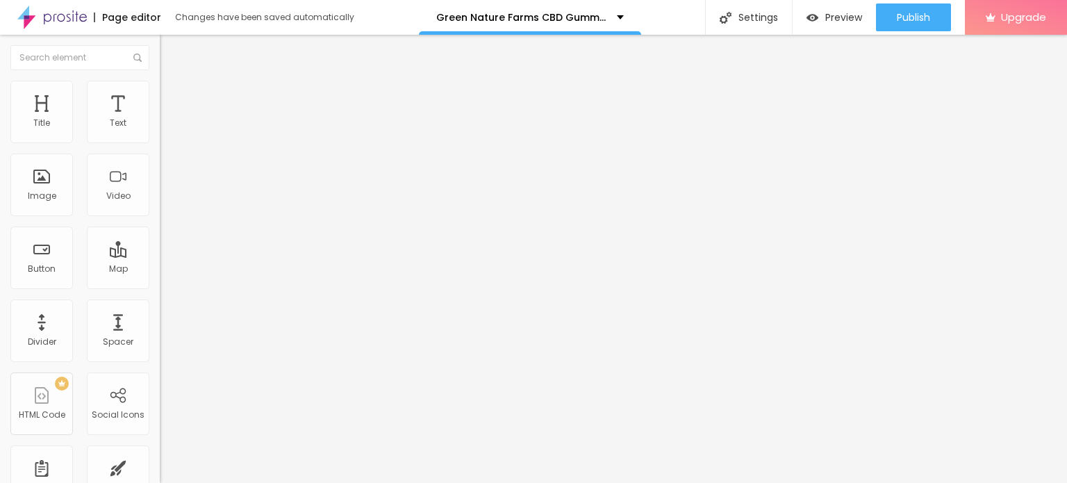
type input "65"
type input "60"
type input "55"
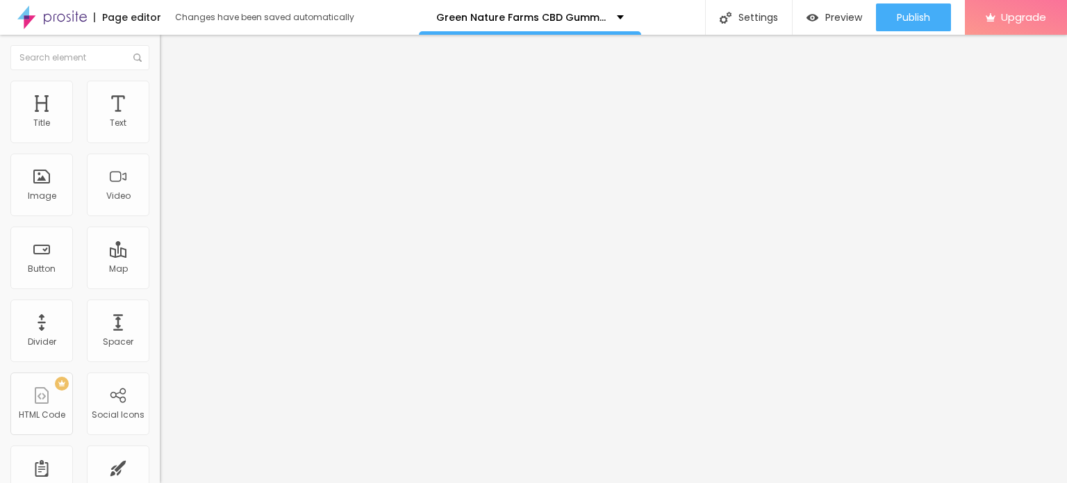
type input "50"
type input "45"
type input "40"
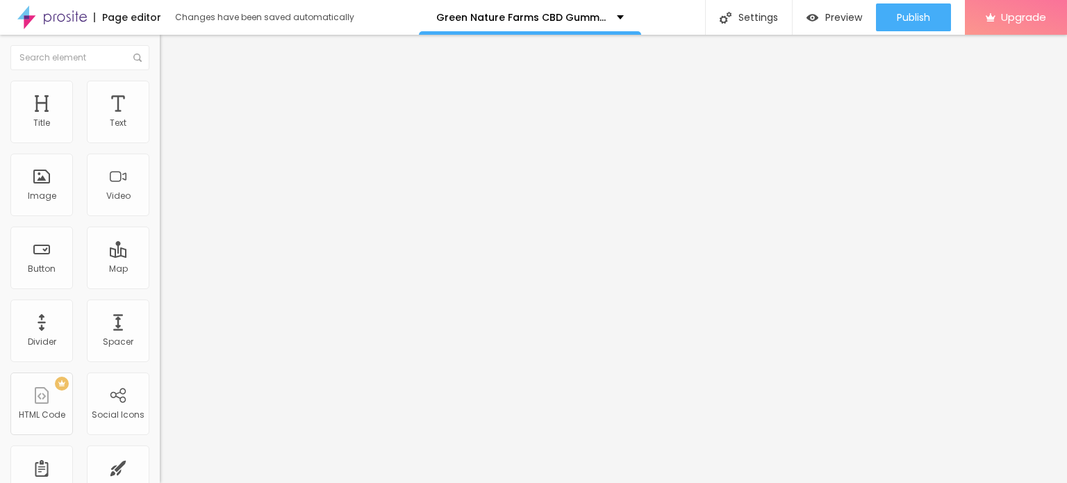
type input "40"
type input "35"
drag, startPoint x: 142, startPoint y: 148, endPoint x: 50, endPoint y: 144, distance: 91.7
type input "35"
click at [160, 142] on input "range" at bounding box center [205, 136] width 90 height 11
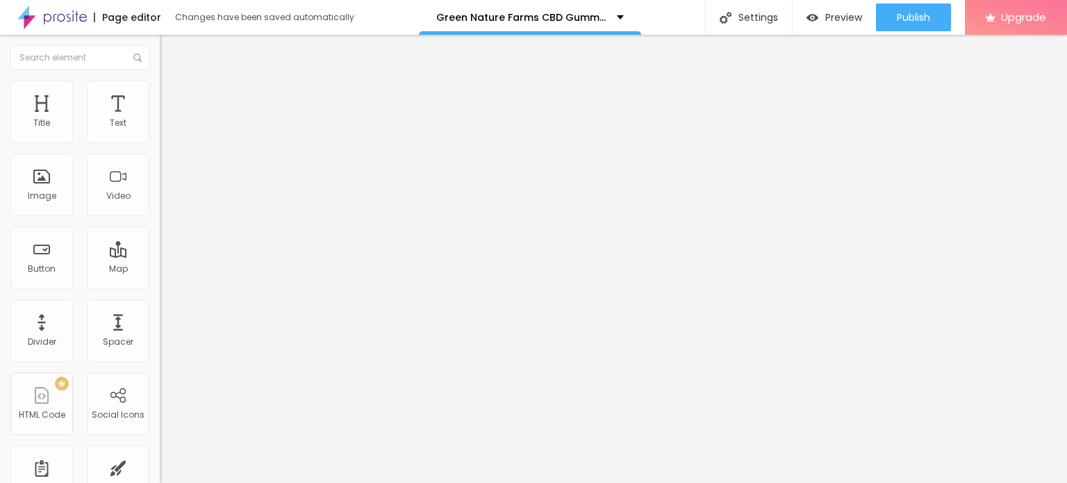
click at [167, 200] on icon "button" at bounding box center [170, 197] width 6 height 6
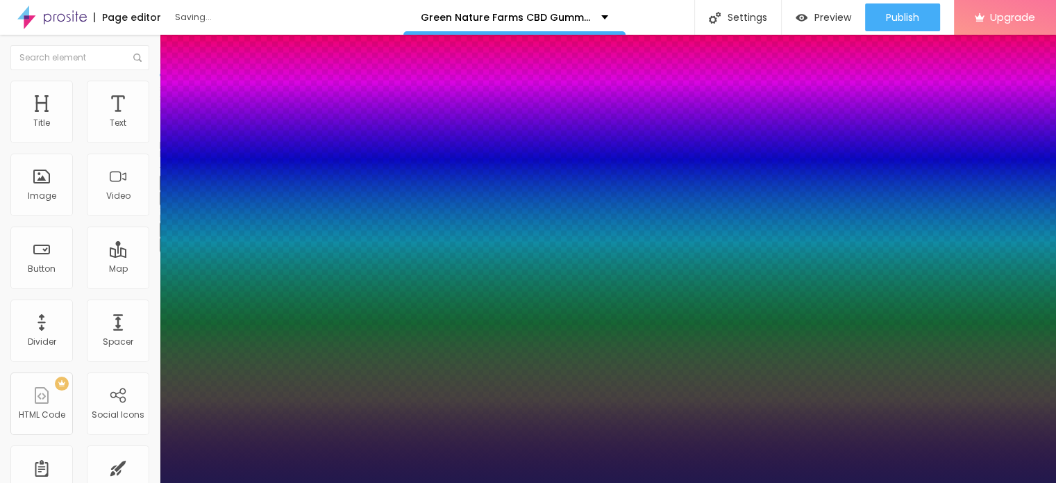
type input "1"
type input "23"
type input "1"
type input "26"
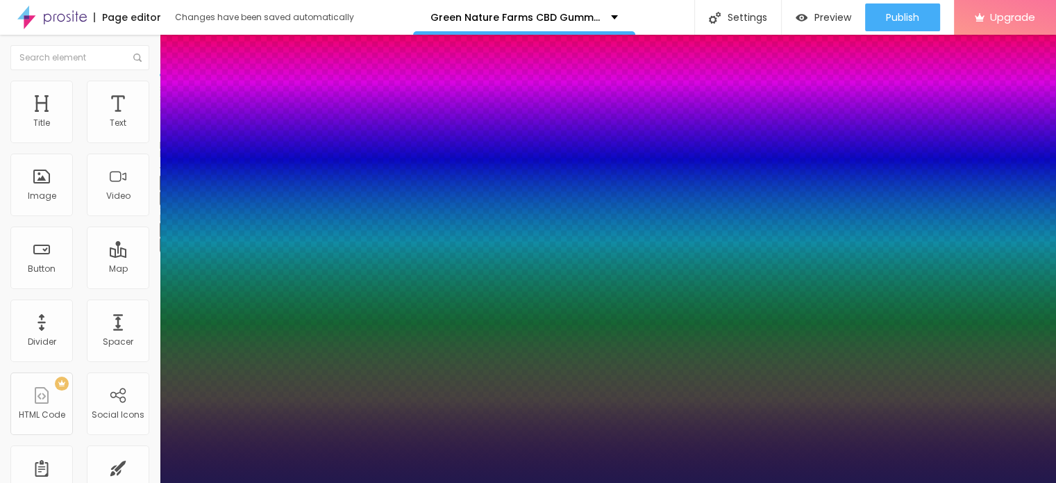
type input "26"
type input "1"
type input "28"
type input "1"
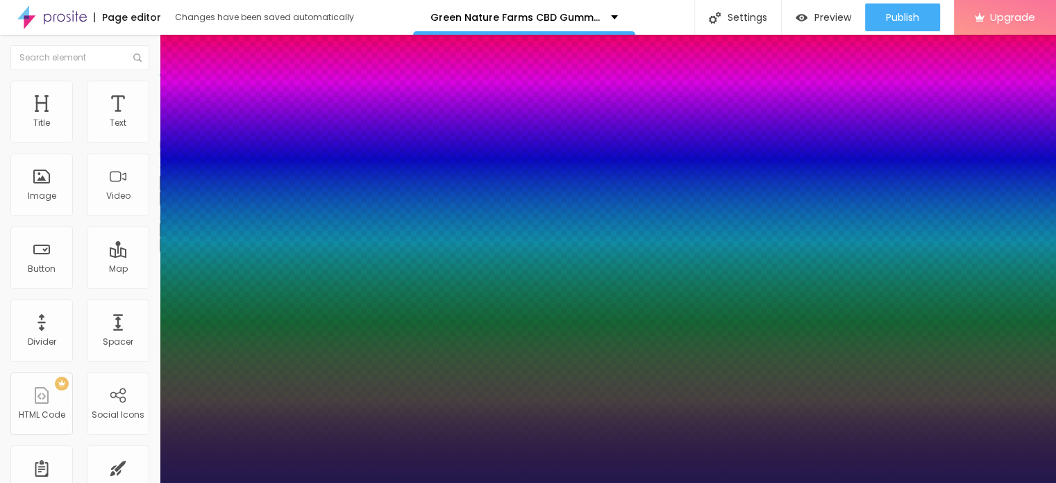
type input "29"
type input "1"
type input "30"
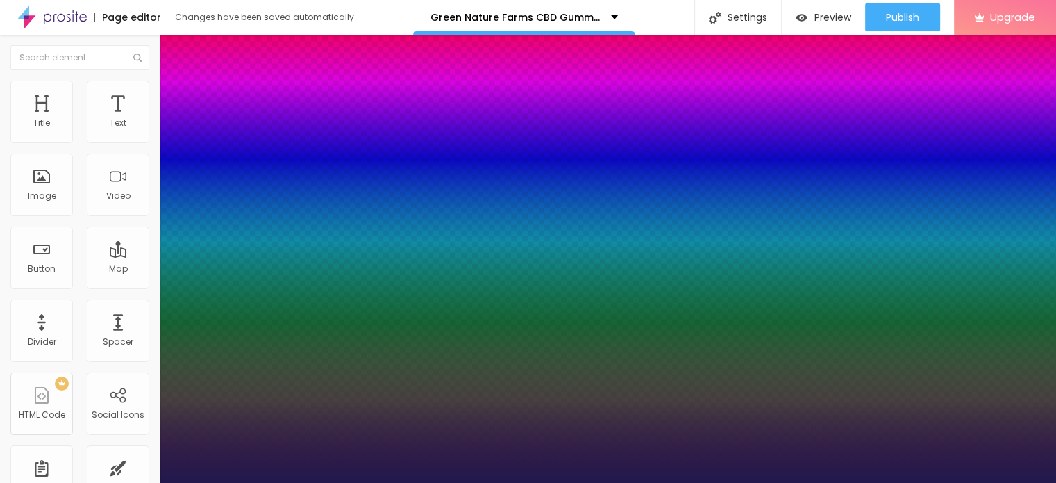
type input "1"
type input "32"
type input "1"
type input "34"
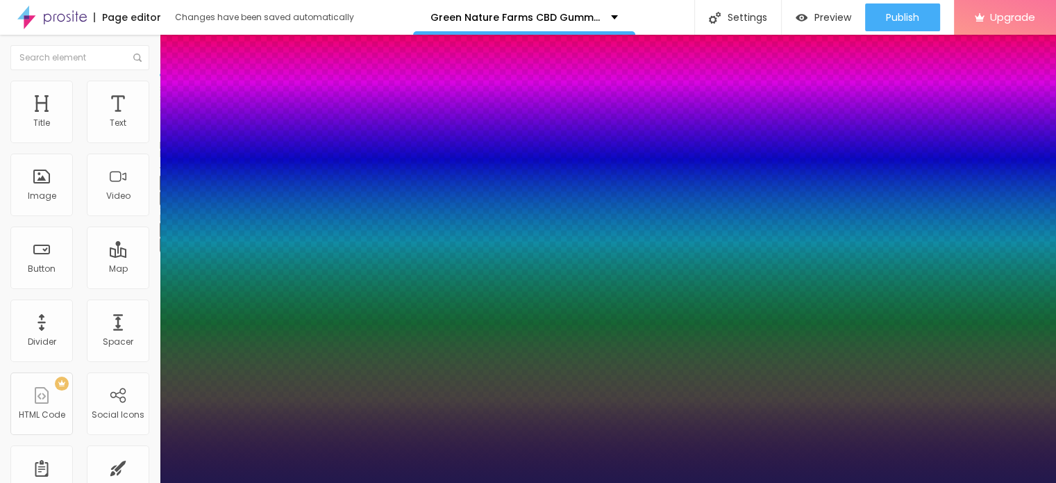
type input "34"
type input "1"
type input "35"
type input "1"
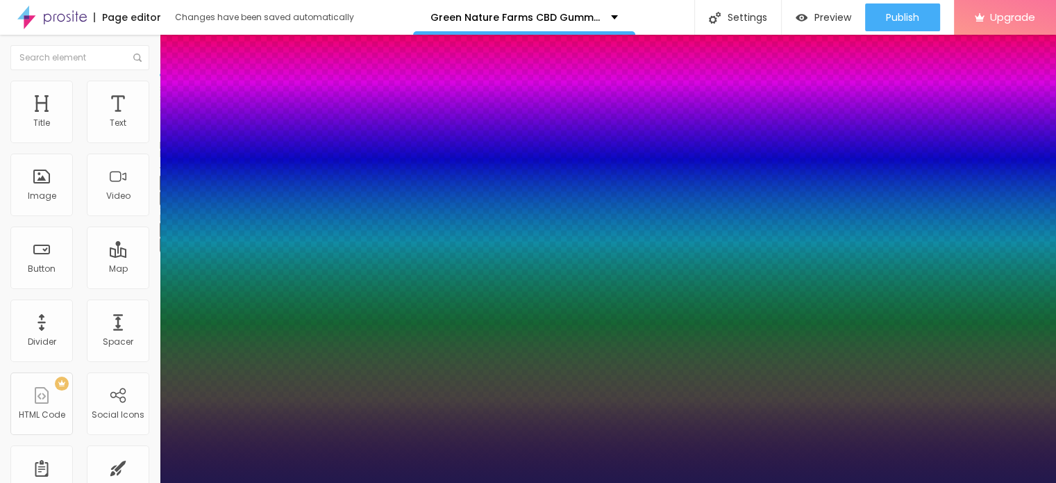
type input "36"
type input "1"
type input "38"
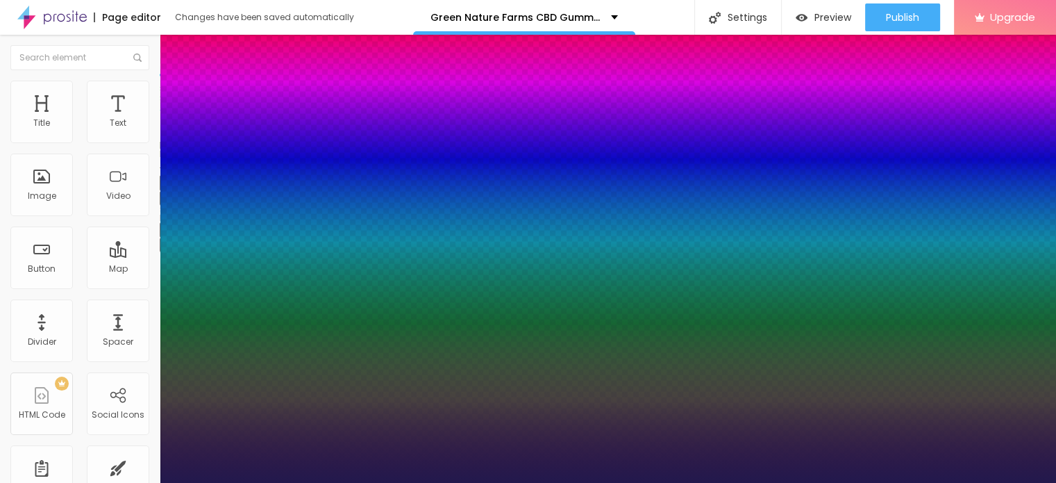
type input "1"
type input "40"
type input "1"
type input "42"
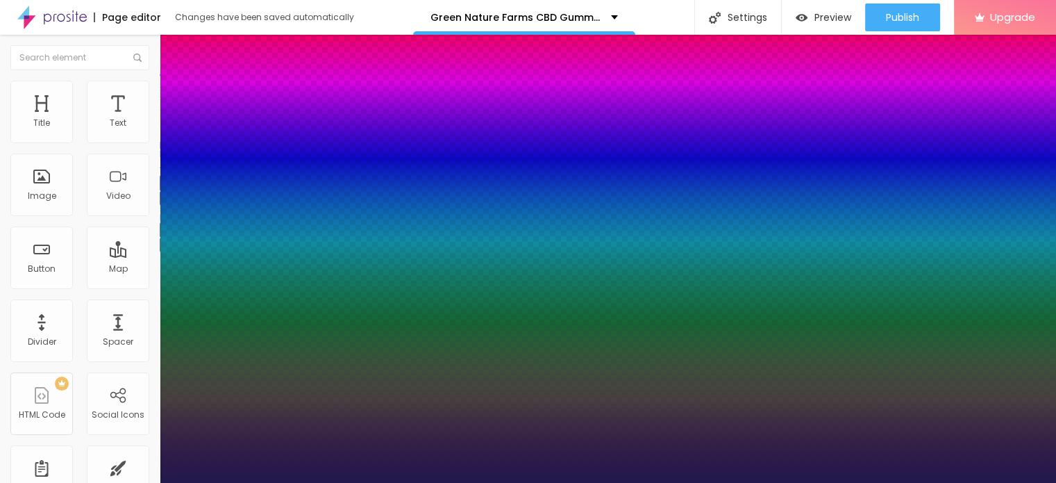
type input "42"
type input "1"
type input "43"
type input "1"
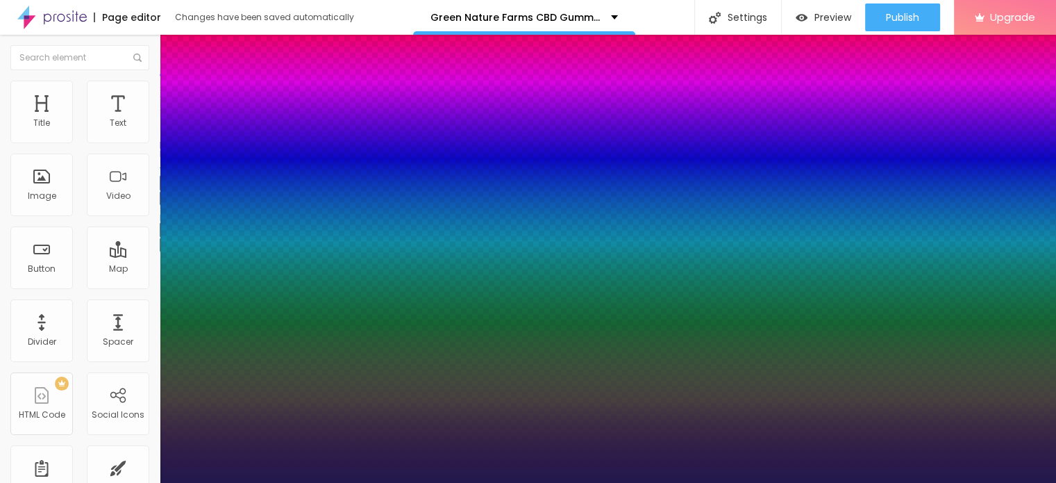
type input "44"
type input "1"
type input "45"
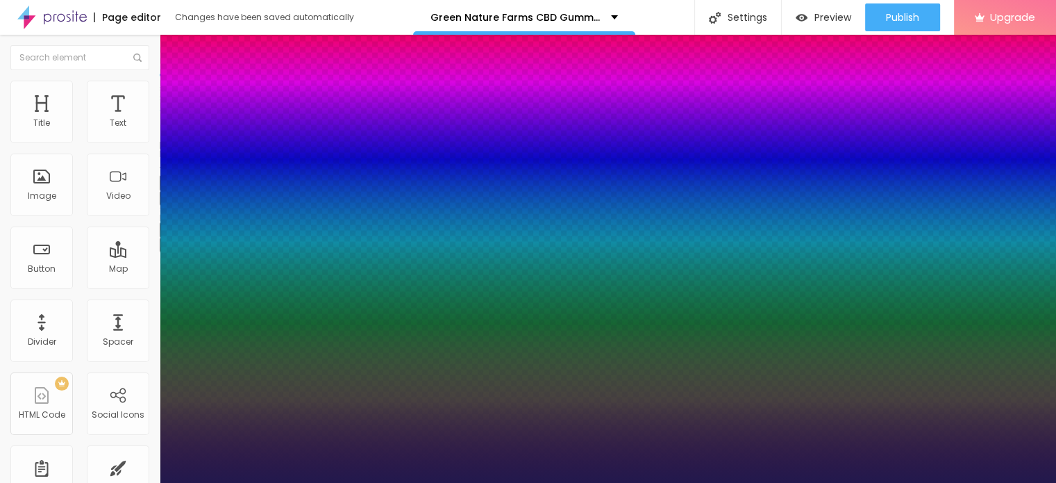
type input "1"
type input "46"
type input "1"
type input "47"
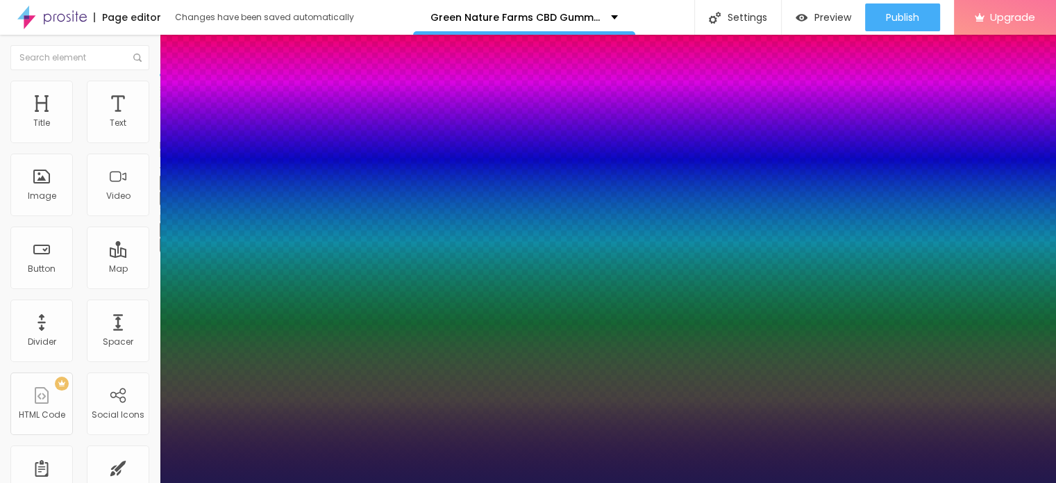
type input "47"
type input "1"
drag, startPoint x: 195, startPoint y: 389, endPoint x: 230, endPoint y: 356, distance: 47.7
type input "47"
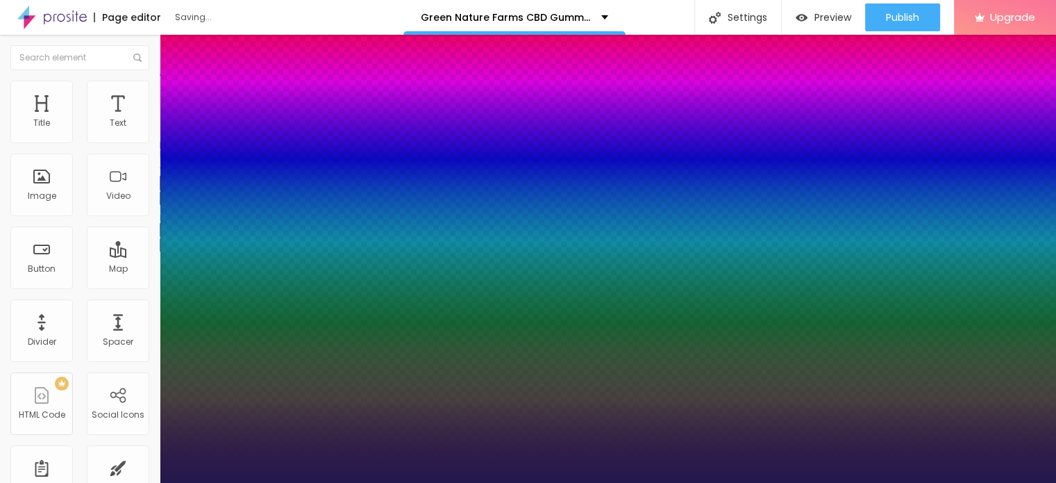
type input "1"
click at [462, 482] on div at bounding box center [528, 483] width 1056 height 0
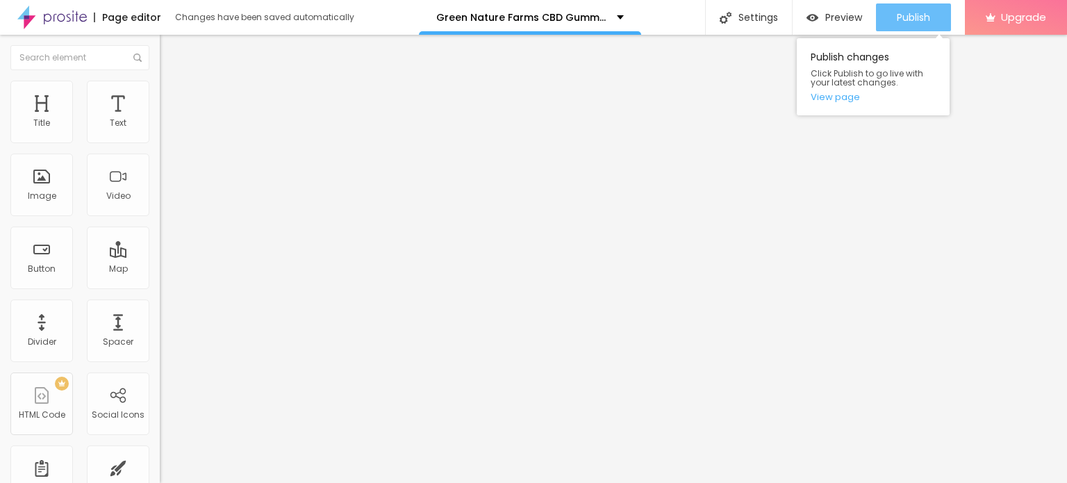
click at [914, 16] on span "Publish" at bounding box center [913, 17] width 33 height 11
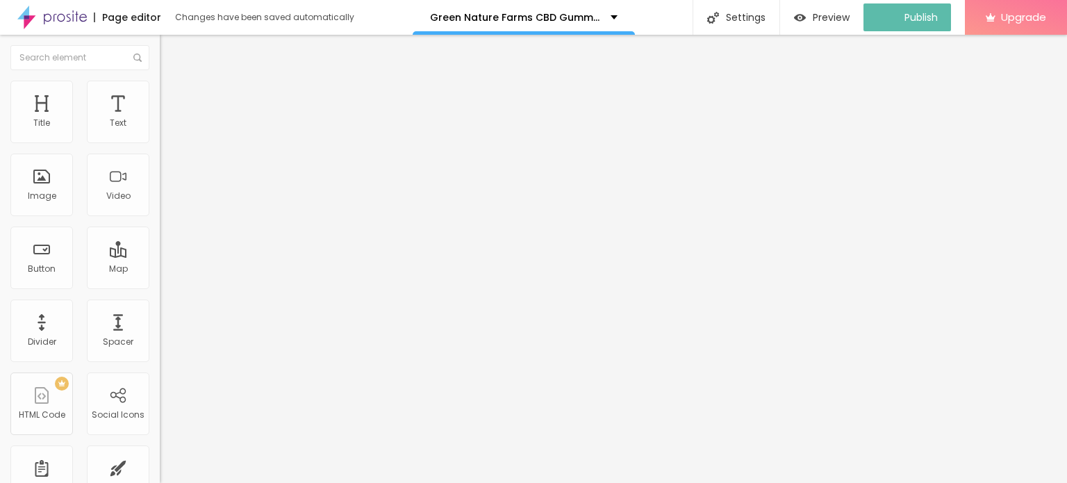
click at [41, 19] on img at bounding box center [51, 17] width 69 height 35
